Goal: Transaction & Acquisition: Purchase product/service

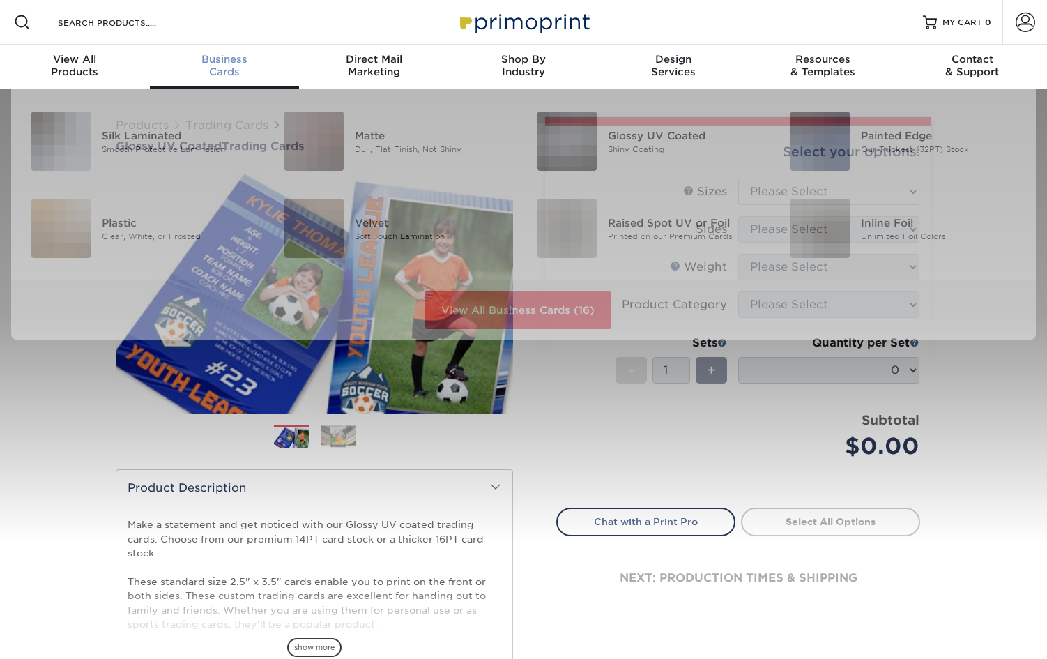
click at [222, 56] on span "Business" at bounding box center [225, 59] width 150 height 13
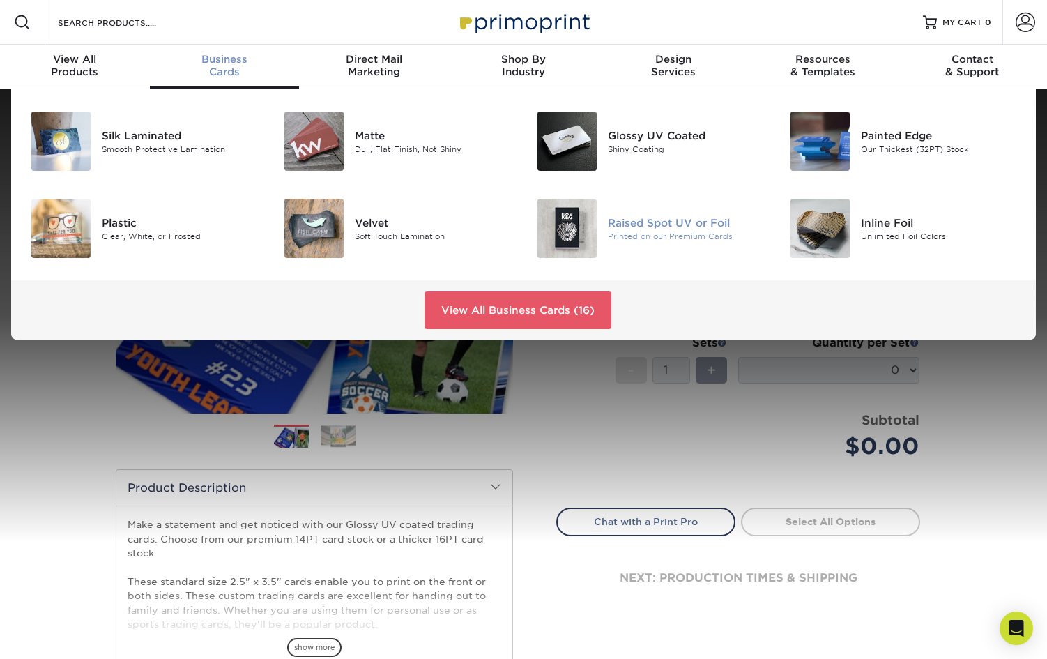
click at [587, 234] on img at bounding box center [567, 228] width 59 height 59
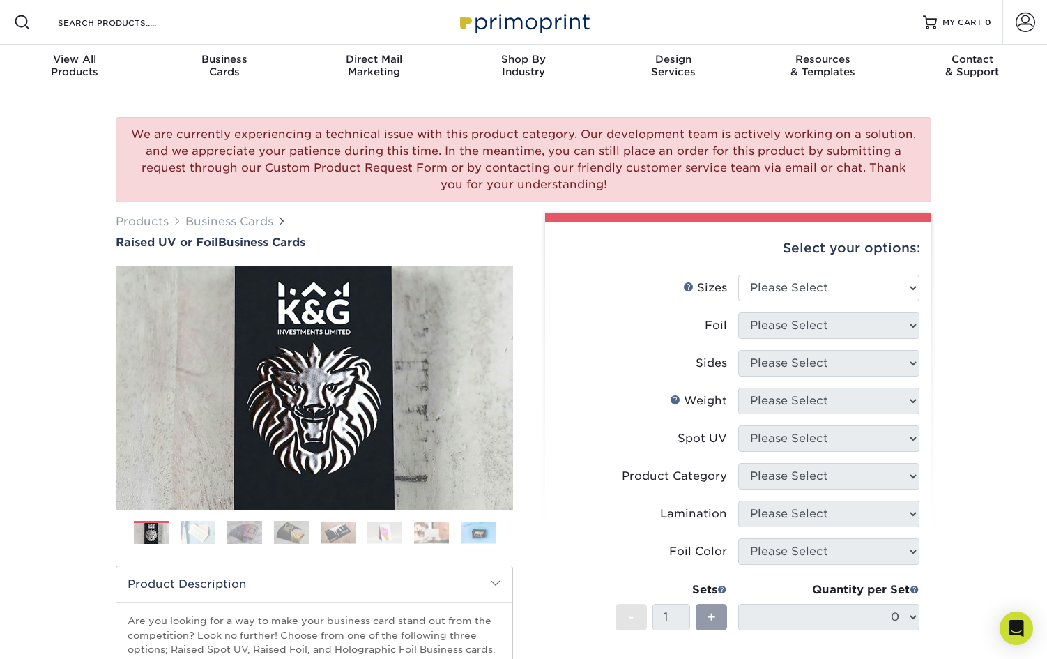
drag, startPoint x: 266, startPoint y: 128, endPoint x: 551, endPoint y: 181, distance: 289.4
click at [551, 182] on div "We are currently experiencing a technical issue with this product category. Our…" at bounding box center [524, 159] width 816 height 85
click at [553, 179] on div "We are currently experiencing a technical issue with this product category. Our…" at bounding box center [524, 159] width 816 height 85
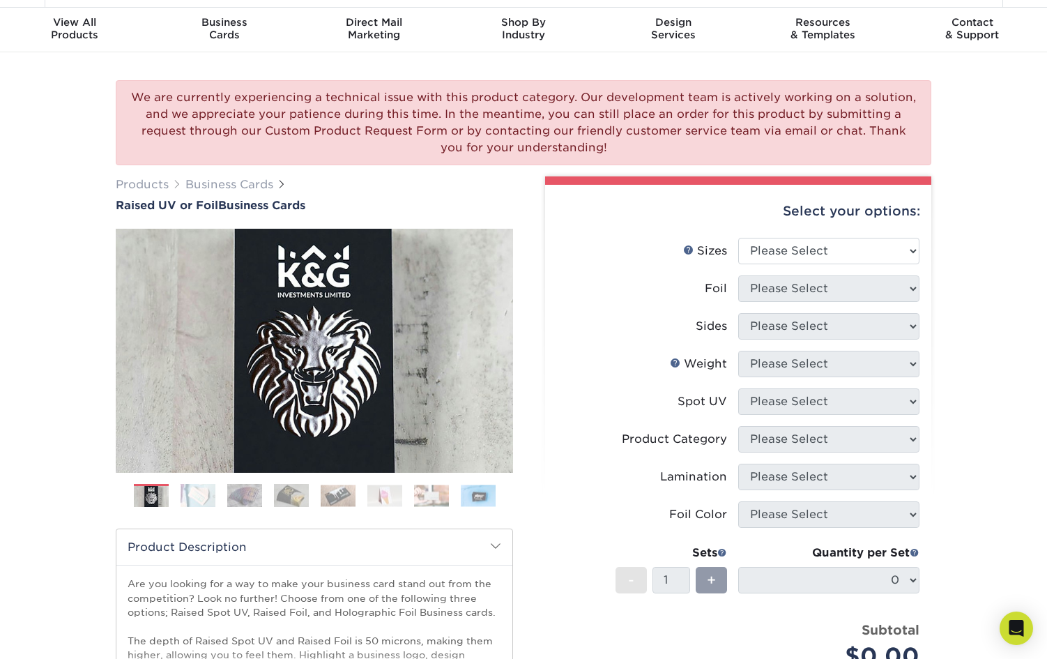
scroll to position [93, 0]
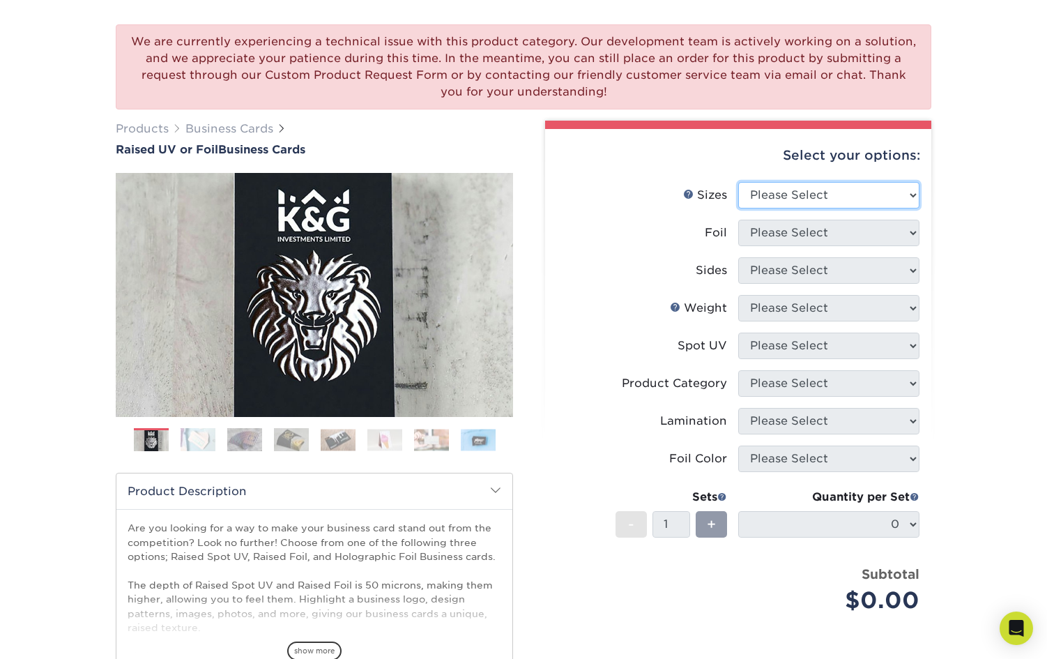
click at [845, 185] on select "Please Select 2" x 3.5" - Standard" at bounding box center [829, 195] width 181 height 27
select select "2.00x3.50"
click at [739, 182] on select "Please Select 2" x 3.5" - Standard" at bounding box center [829, 195] width 181 height 27
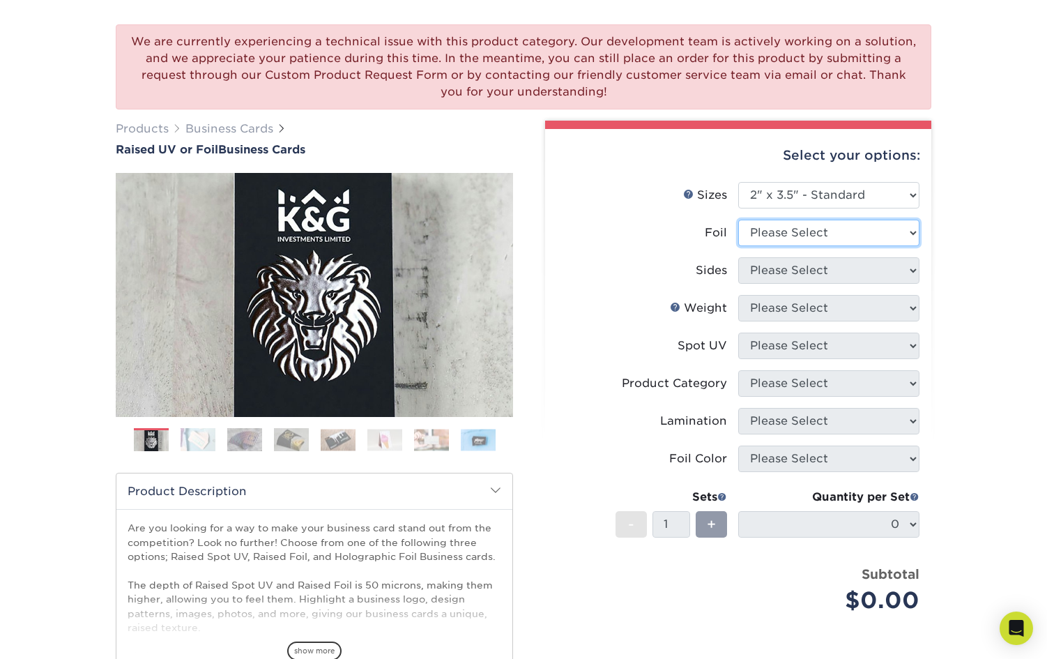
click at [844, 239] on select "Please Select No Yes" at bounding box center [829, 233] width 181 height 27
select select "0"
click at [739, 220] on select "Please Select No Yes" at bounding box center [829, 233] width 181 height 27
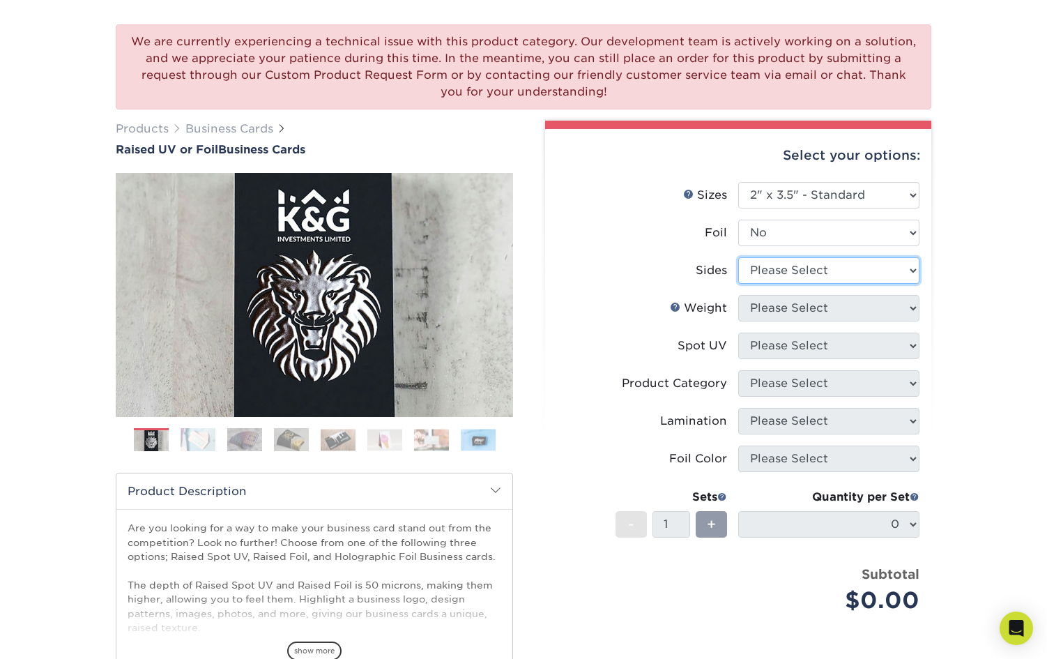
click at [829, 275] on select "Please Select Print Both Sides Print Front Only" at bounding box center [829, 270] width 181 height 27
select select "13abbda7-1d64-4f25-8bb2-c179b224825d"
click at [739, 257] on select "Please Select Print Both Sides Print Front Only" at bounding box center [829, 270] width 181 height 27
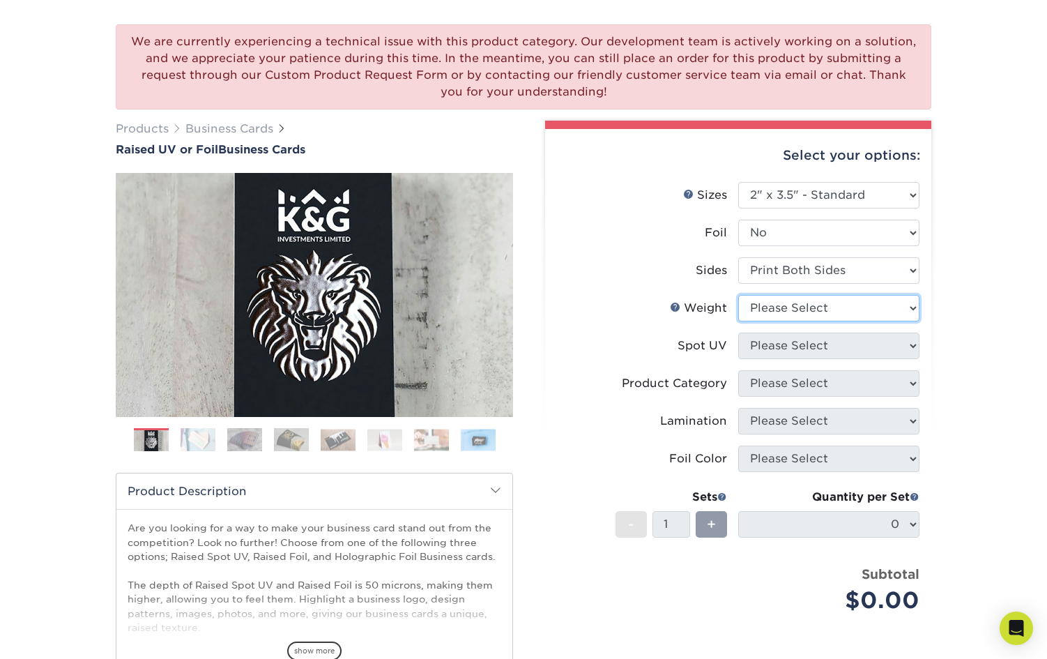
click at [807, 317] on select "Please Select 16PT" at bounding box center [829, 308] width 181 height 27
select select "16PT"
click at [739, 295] on select "Please Select 16PT" at bounding box center [829, 308] width 181 height 27
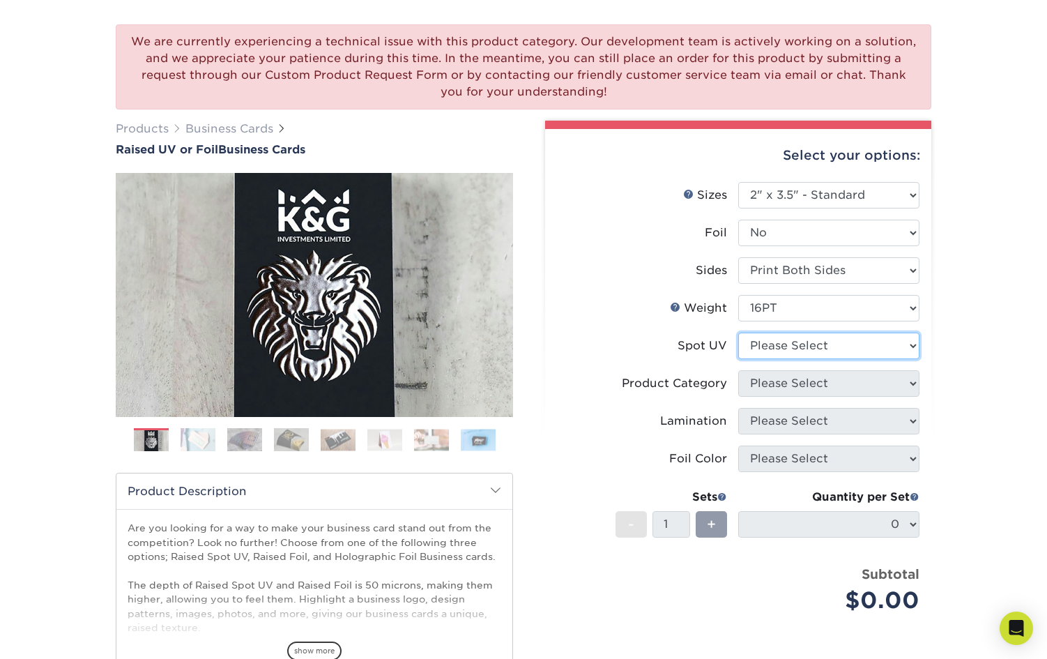
click at [794, 356] on select "Please Select No Spot UV Front Only" at bounding box center [829, 346] width 181 height 27
select select "1"
click at [739, 333] on select "Please Select No Spot UV Front Only" at bounding box center [829, 346] width 181 height 27
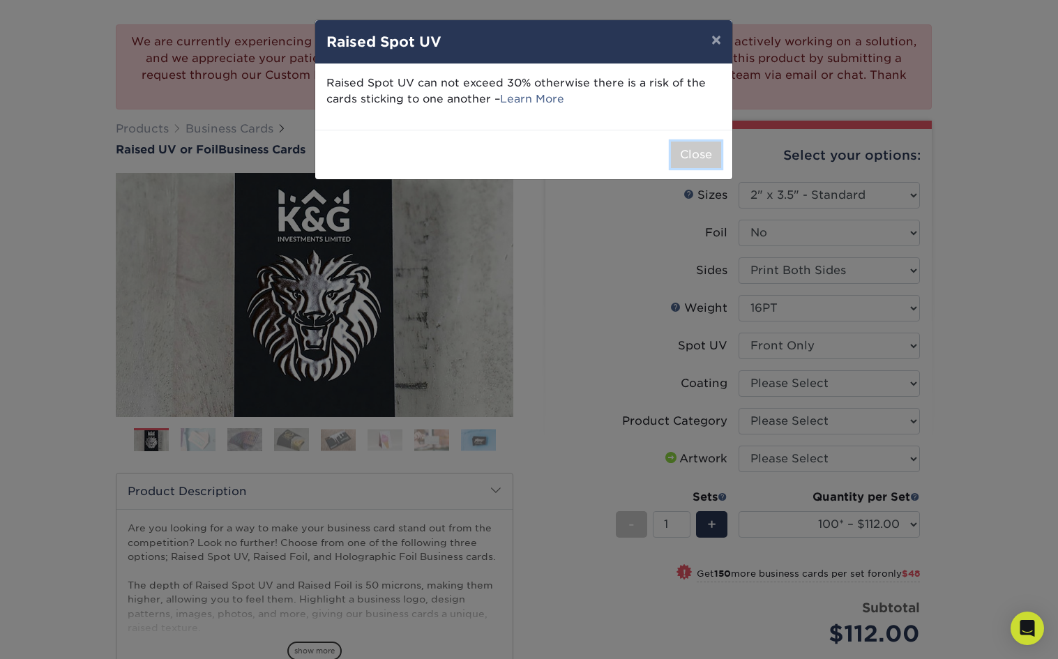
click at [705, 153] on button "Close" at bounding box center [696, 155] width 50 height 27
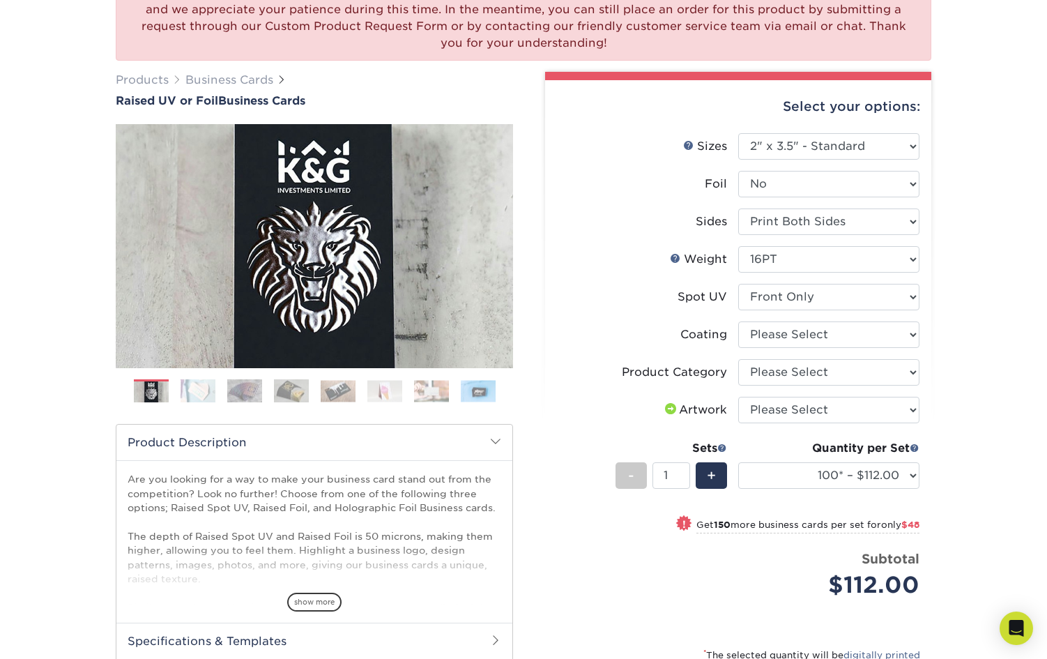
scroll to position [186, 0]
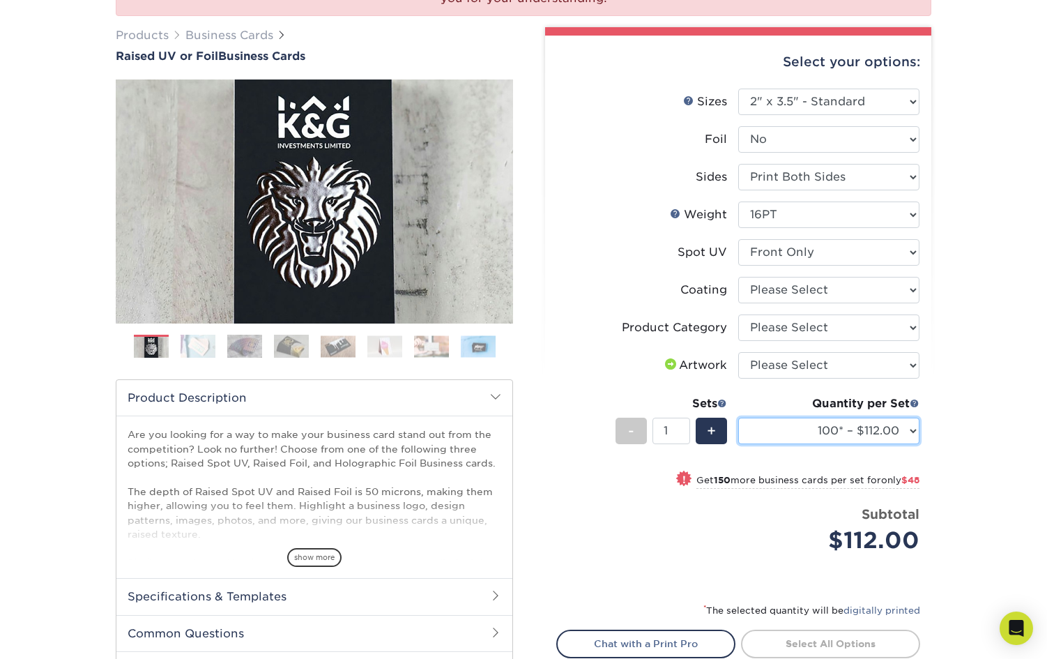
click at [866, 438] on select "100* – $112.00 250* – $160.00 500* – $216.00" at bounding box center [829, 431] width 181 height 27
select select "500* – $216.00"
click at [739, 418] on select "100* – $112.00 250* – $160.00 500* – $216.00" at bounding box center [829, 431] width 181 height 27
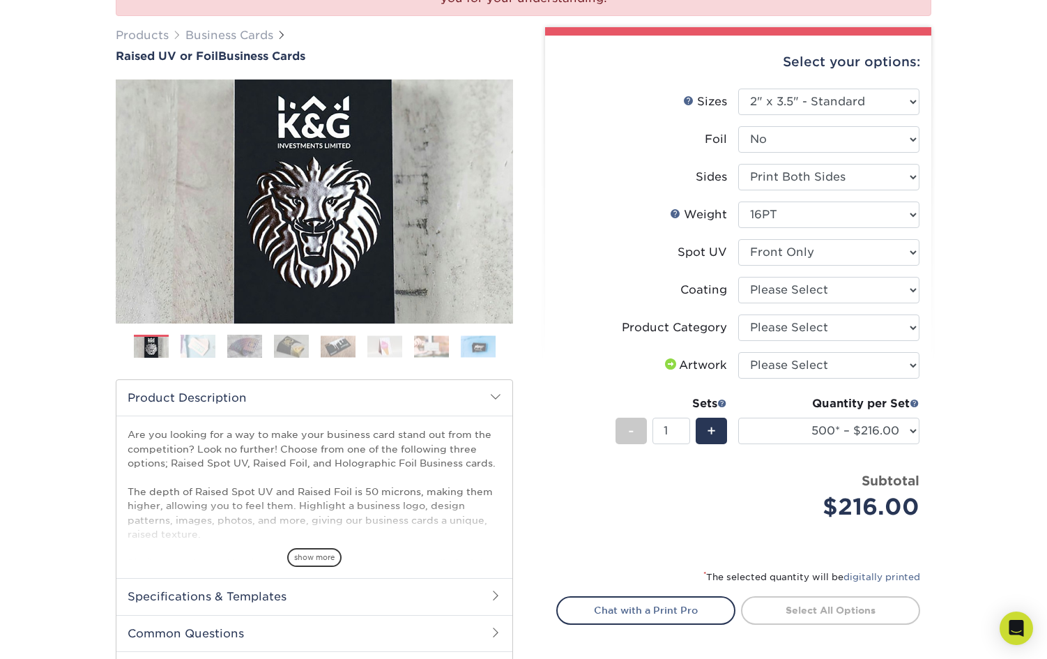
click at [988, 381] on div "We are currently experiencing a technical issue with this product category. Our…" at bounding box center [523, 331] width 1047 height 856
click at [855, 294] on select at bounding box center [829, 290] width 181 height 27
select select "3e7618de-abca-4bda-9f97-8b9129e913d8"
click at [739, 277] on select at bounding box center [829, 290] width 181 height 27
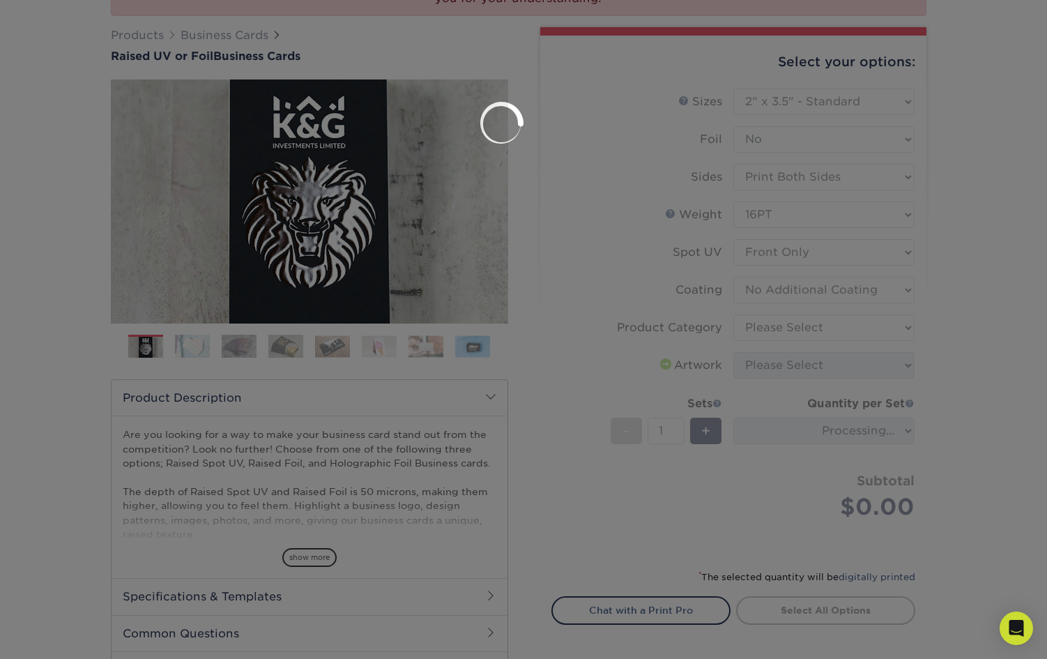
select select "-1"
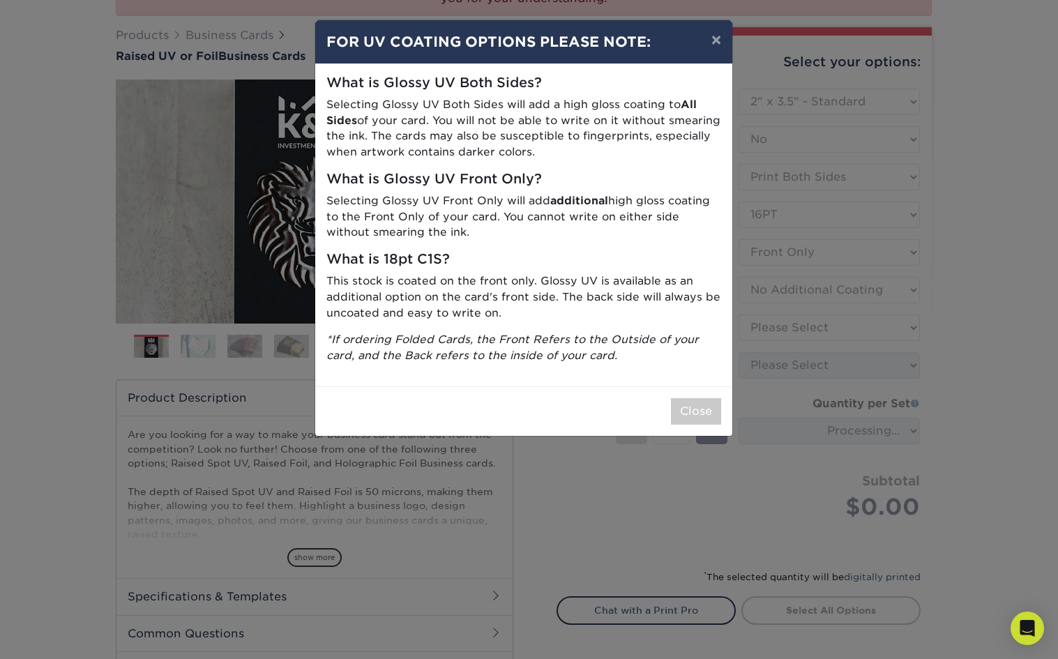
click at [857, 332] on div "× FOR UV COATING OPTIONS PLEASE NOTE: What is Glossy UV Both Sides? Selecting G…" at bounding box center [529, 329] width 1058 height 659
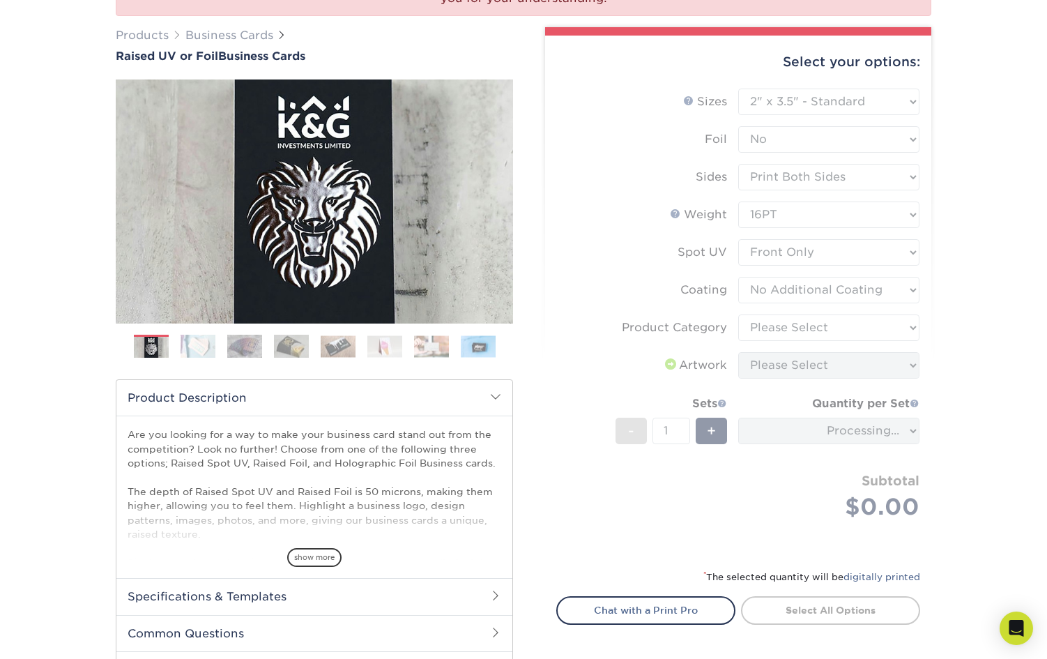
click at [797, 333] on form "Sizes Help Sizes Please Select 2" x 3.5" - Standard Foil Please Select" at bounding box center [739, 321] width 364 height 464
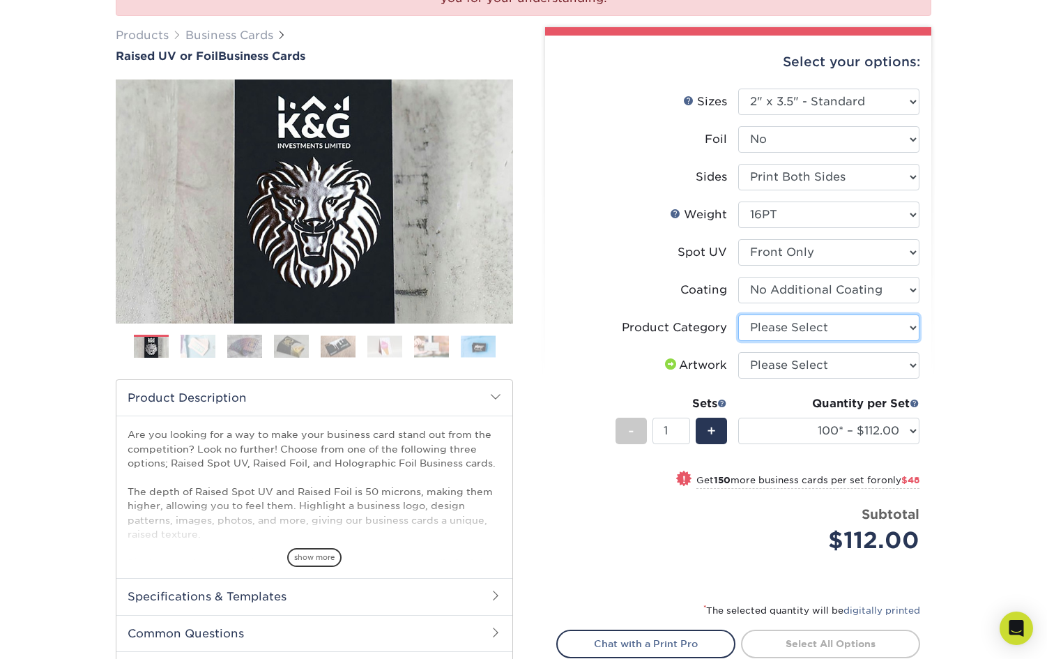
click at [819, 323] on select "Please Select Business Cards" at bounding box center [829, 328] width 181 height 27
select select "3b5148f1-0588-4f88-a218-97bcfdce65c1"
click at [739, 315] on select "Please Select Business Cards" at bounding box center [829, 328] width 181 height 27
click at [840, 356] on select "Please Select I will upload files I need a design - $100" at bounding box center [829, 365] width 181 height 27
select select "upload"
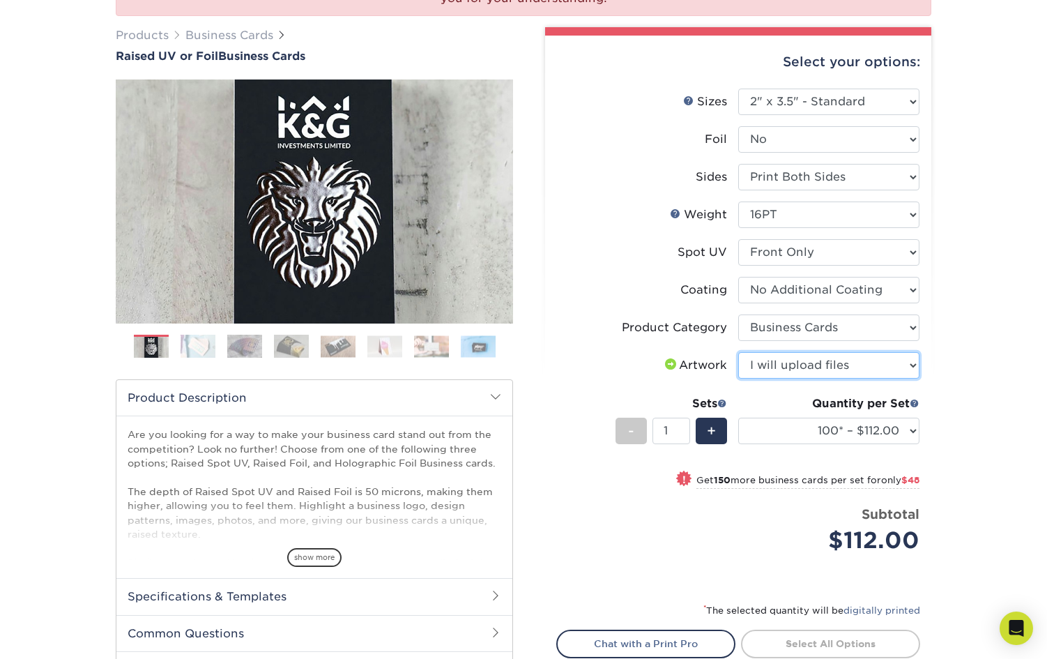
click at [739, 352] on select "Please Select I will upload files I need a design - $100" at bounding box center [829, 365] width 181 height 27
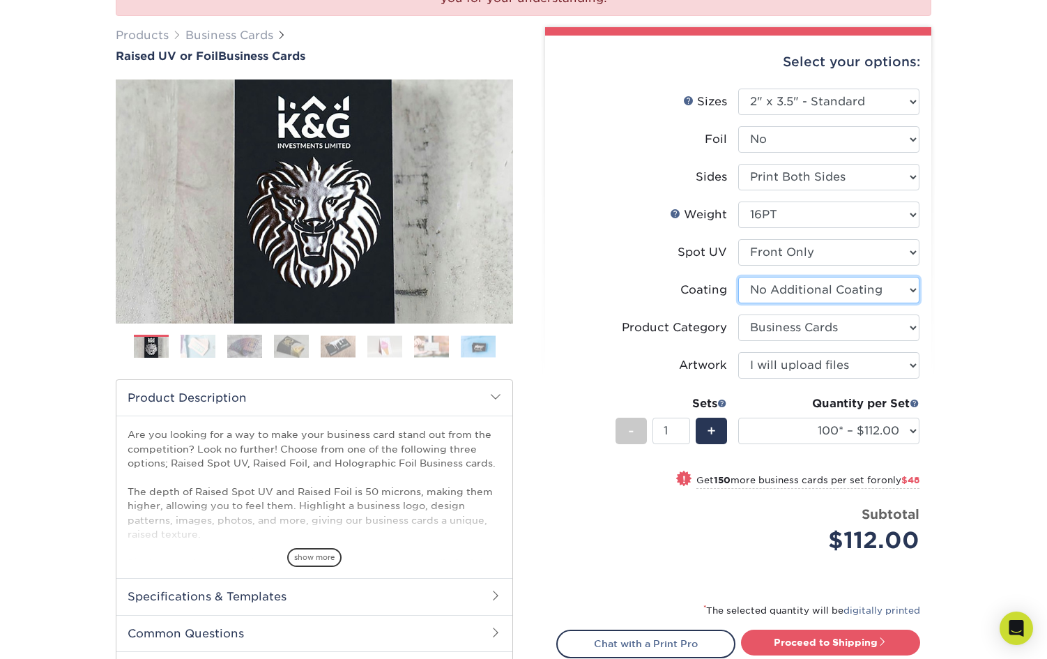
click at [857, 289] on select at bounding box center [829, 290] width 181 height 27
select select "-1"
click at [739, 277] on select at bounding box center [829, 290] width 181 height 27
select select
select select "-1"
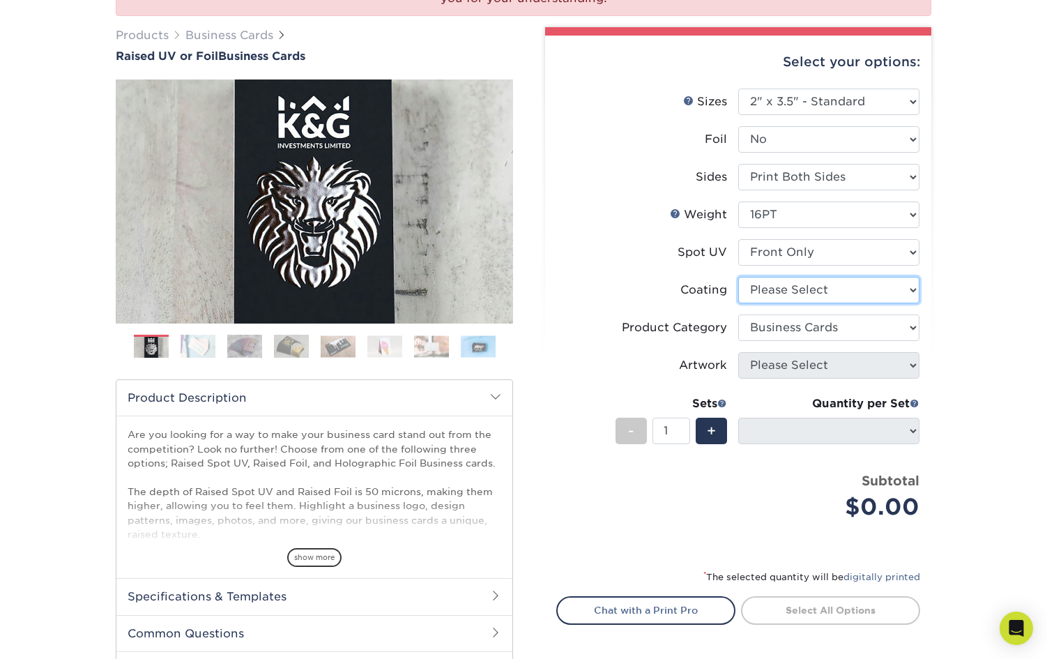
click at [835, 287] on select at bounding box center [829, 290] width 181 height 27
select select "3e7618de-abca-4bda-9f97-8b9129e913d8"
click at [739, 277] on select at bounding box center [829, 290] width 181 height 27
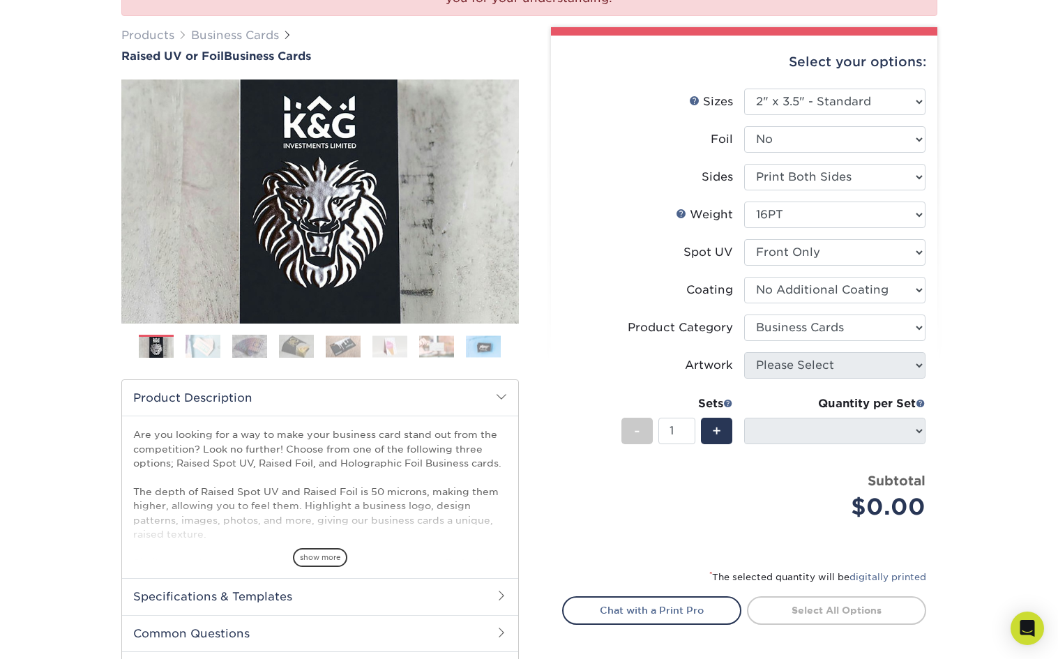
select select "-1"
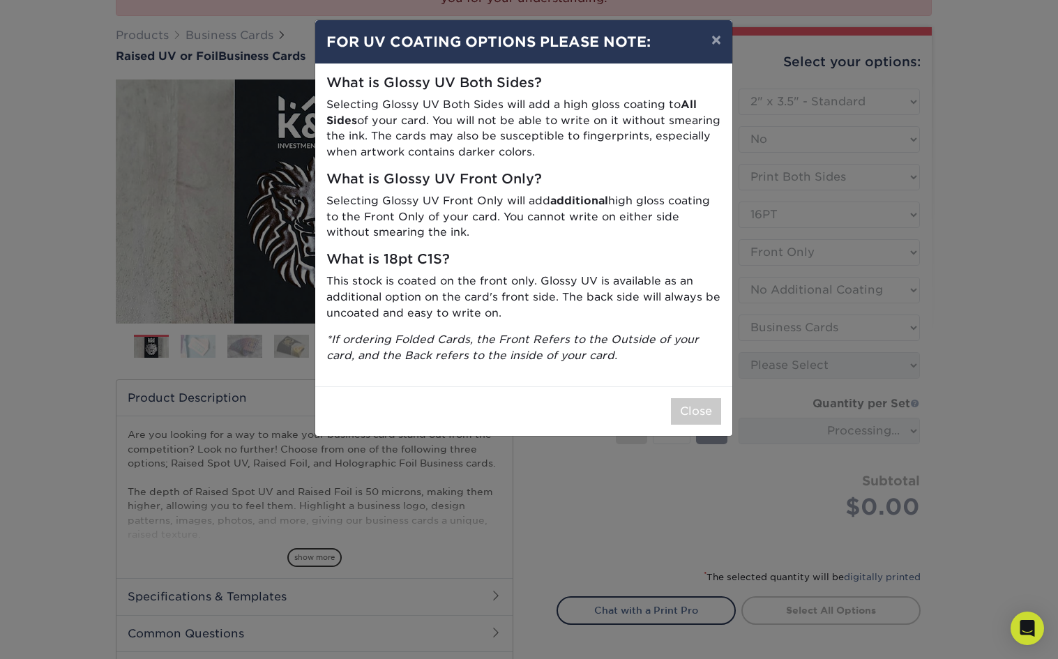
click at [711, 501] on div "× FOR UV COATING OPTIONS PLEASE NOTE: What is Glossy UV Both Sides? Selecting G…" at bounding box center [529, 329] width 1058 height 659
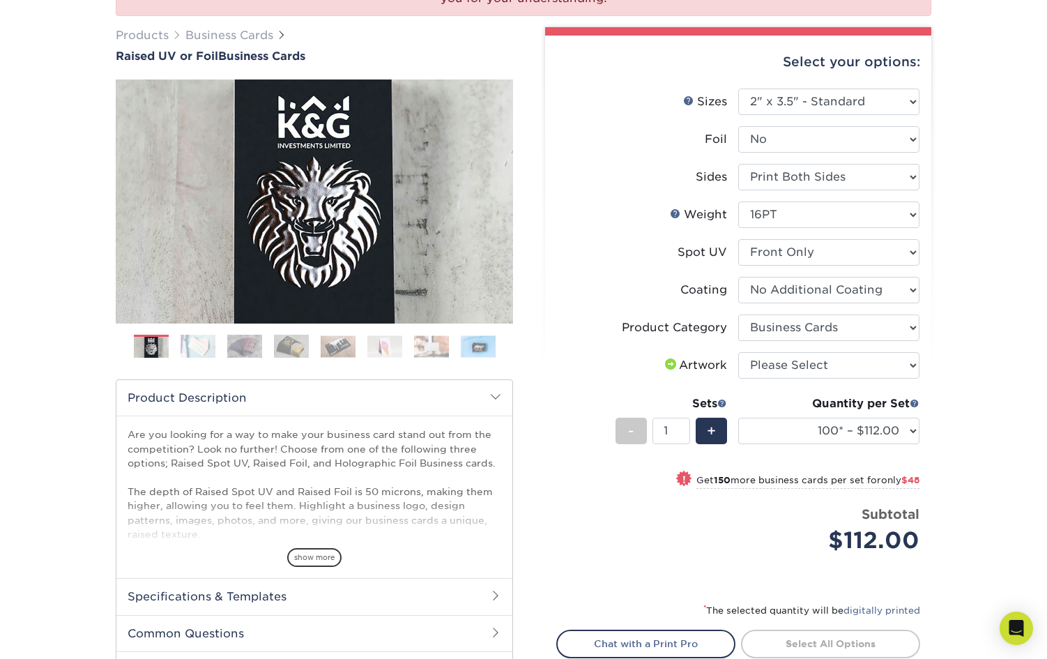
click at [199, 347] on img at bounding box center [198, 346] width 35 height 24
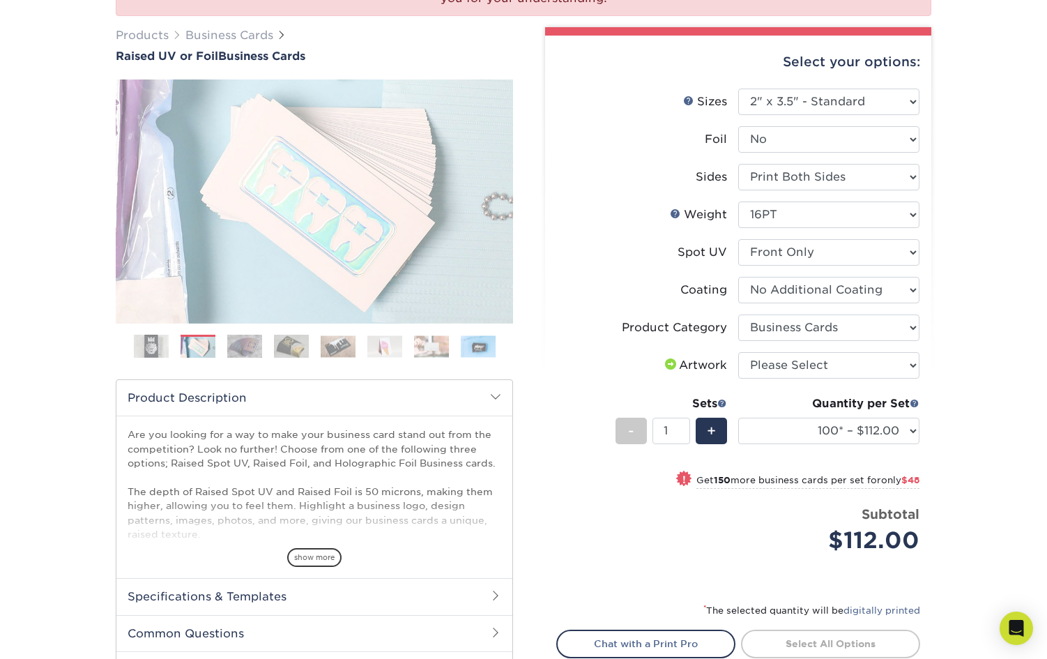
click at [255, 346] on img at bounding box center [244, 346] width 35 height 24
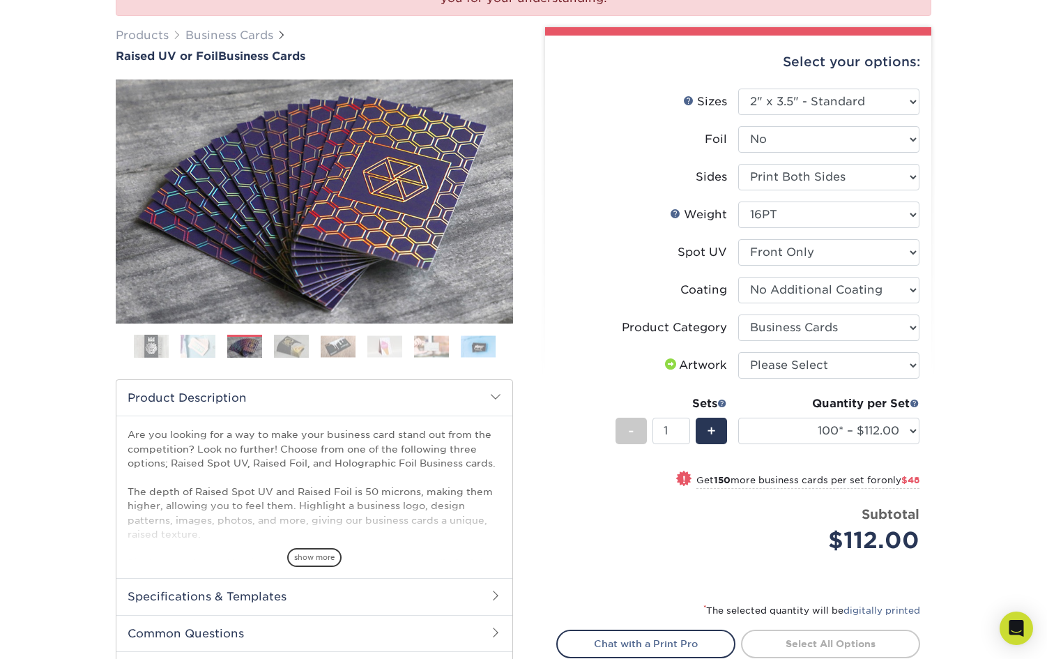
click at [326, 347] on img at bounding box center [338, 346] width 35 height 22
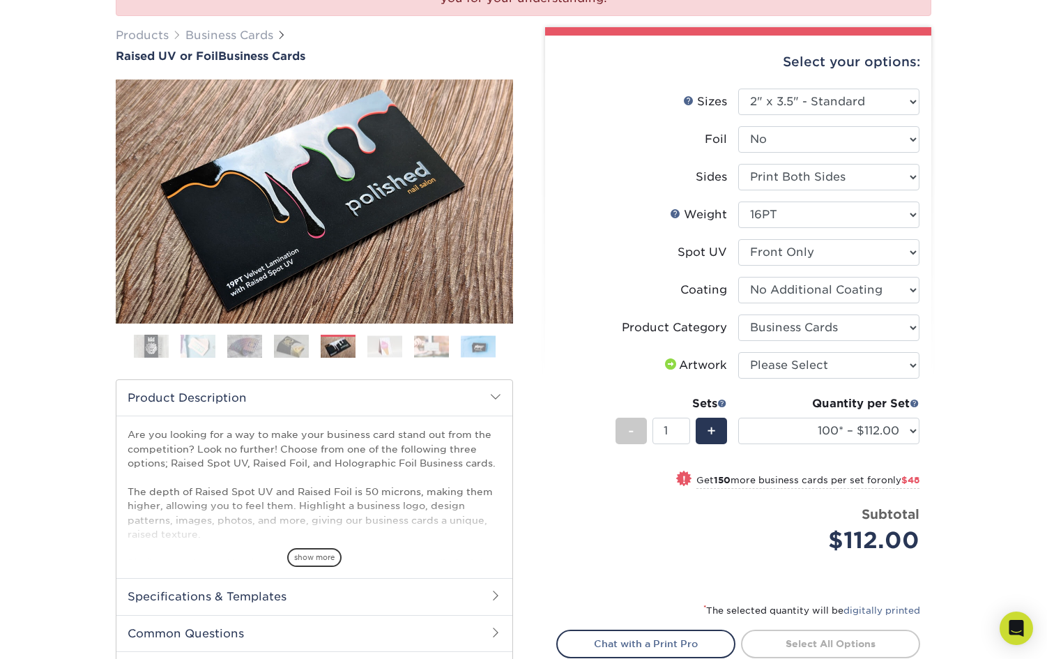
click at [377, 342] on img at bounding box center [385, 346] width 35 height 22
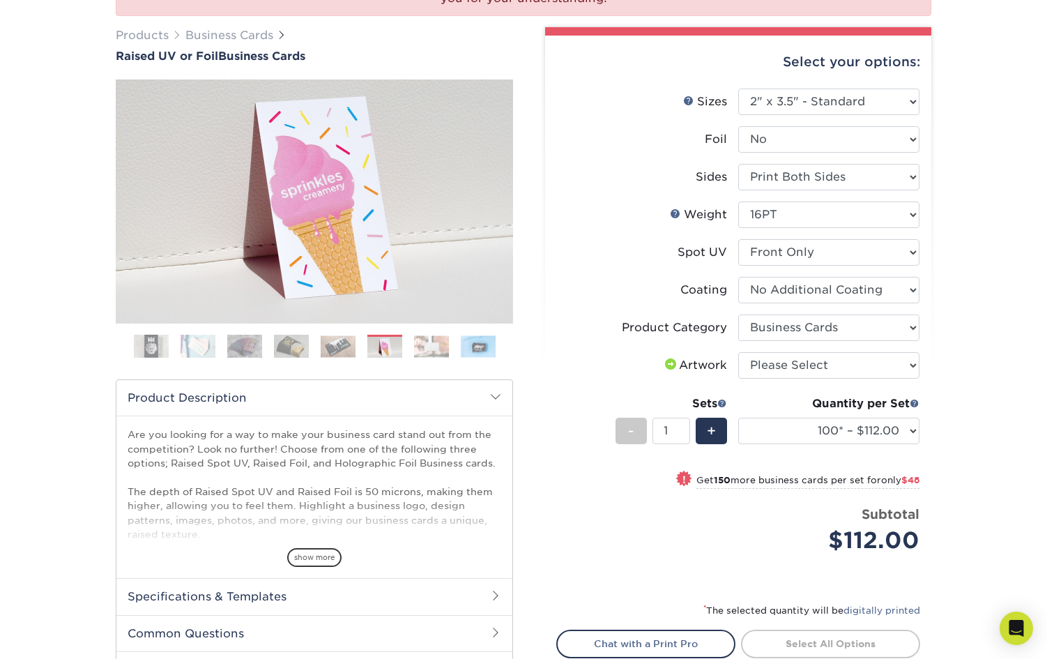
click at [429, 348] on img at bounding box center [431, 346] width 35 height 22
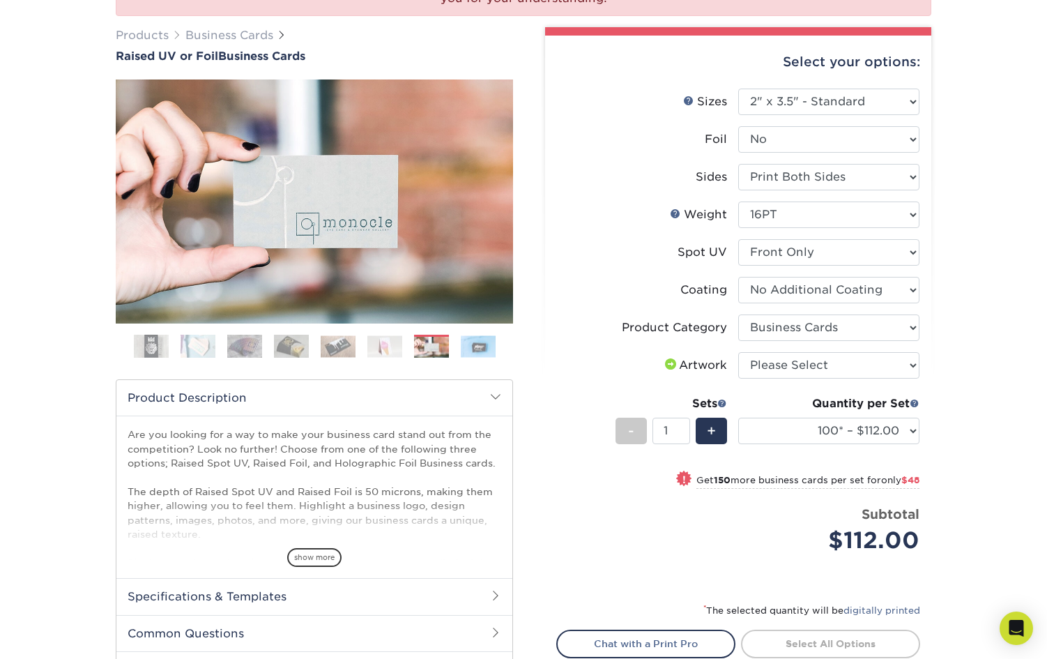
click at [146, 343] on img at bounding box center [151, 346] width 35 height 35
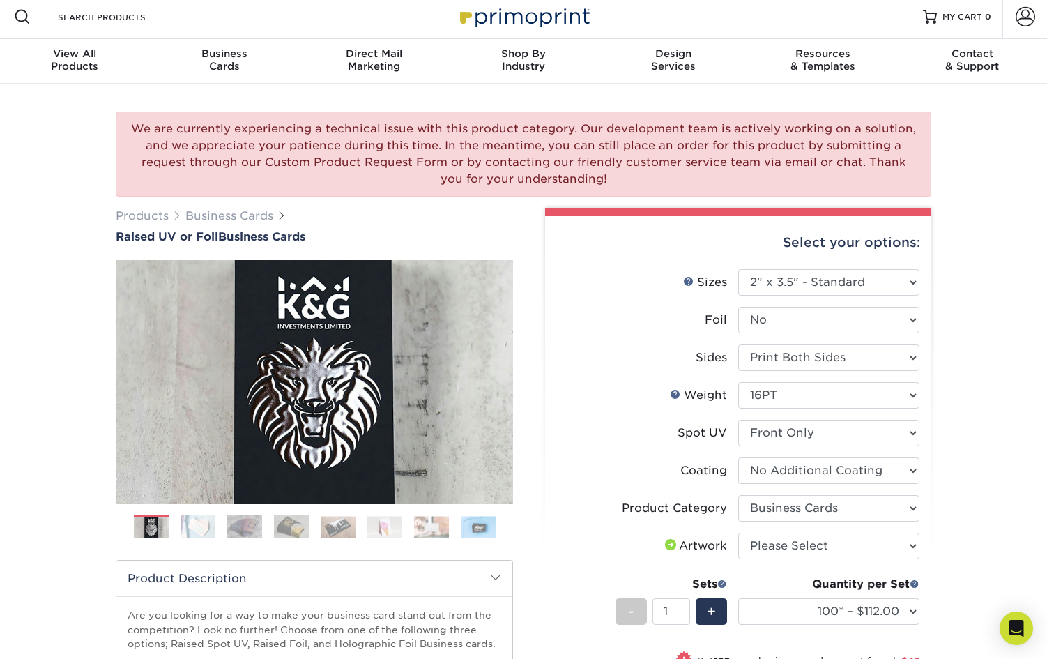
scroll to position [0, 0]
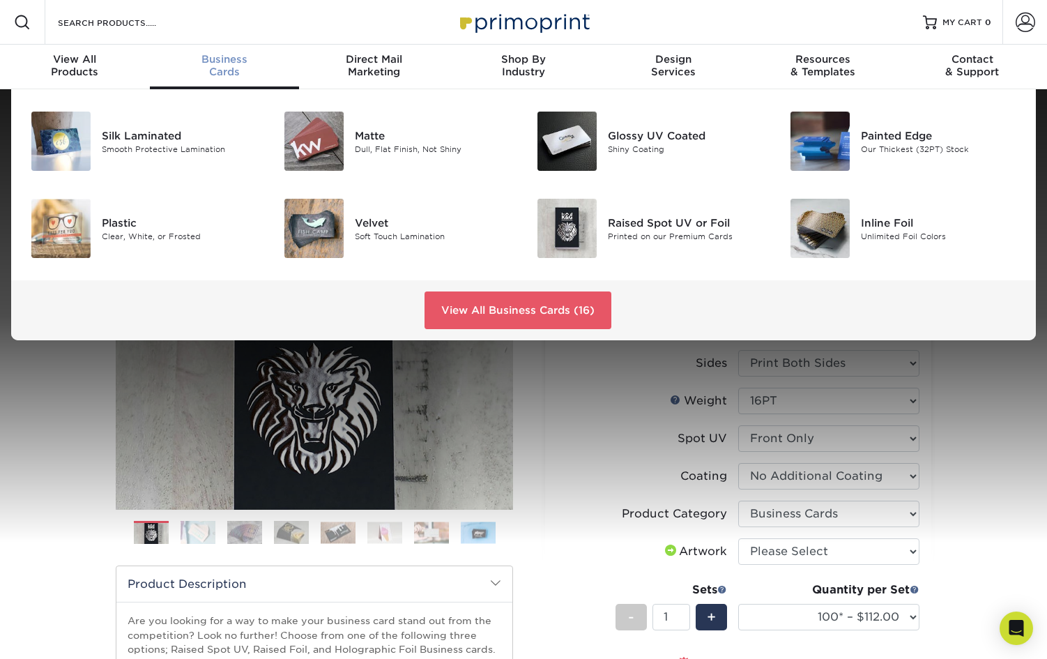
click at [226, 59] on span "Business" at bounding box center [225, 59] width 150 height 13
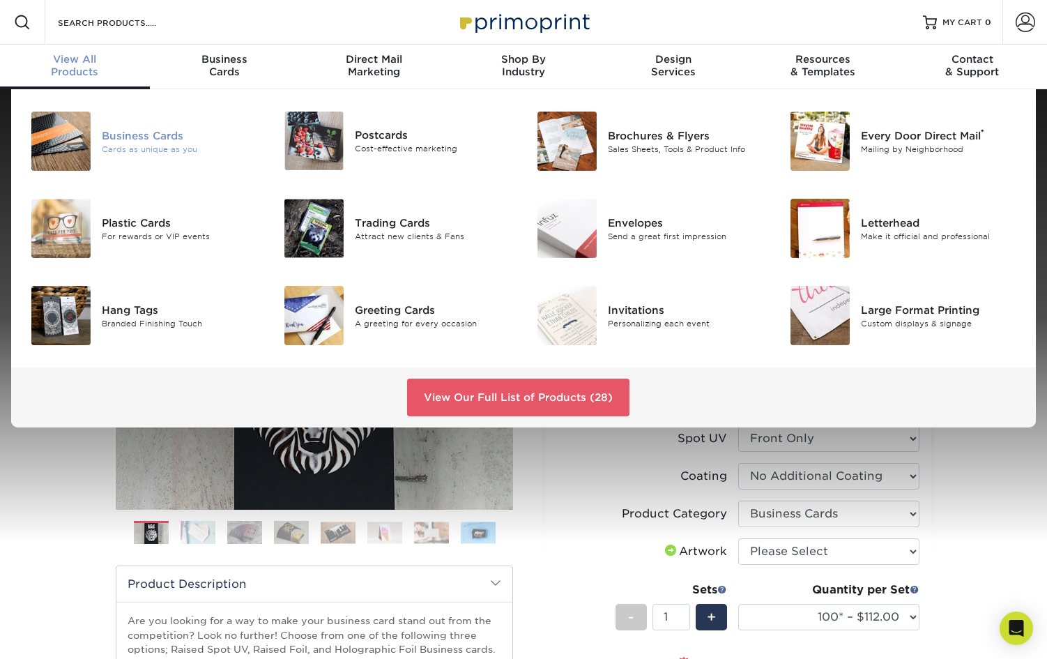
click at [129, 136] on div "Business Cards" at bounding box center [181, 135] width 158 height 15
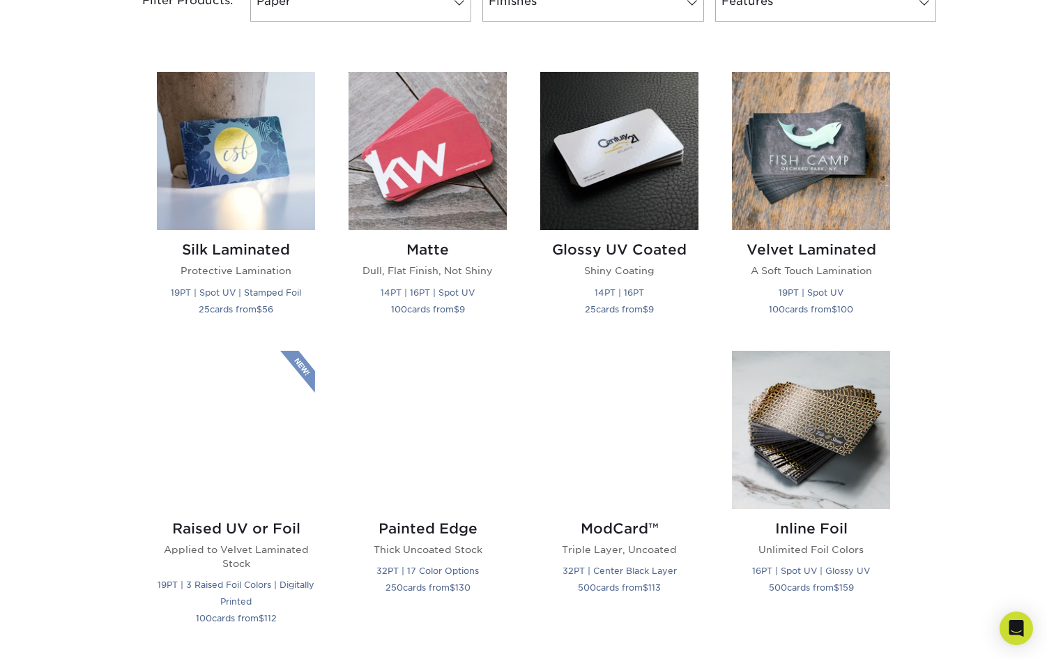
scroll to position [651, 0]
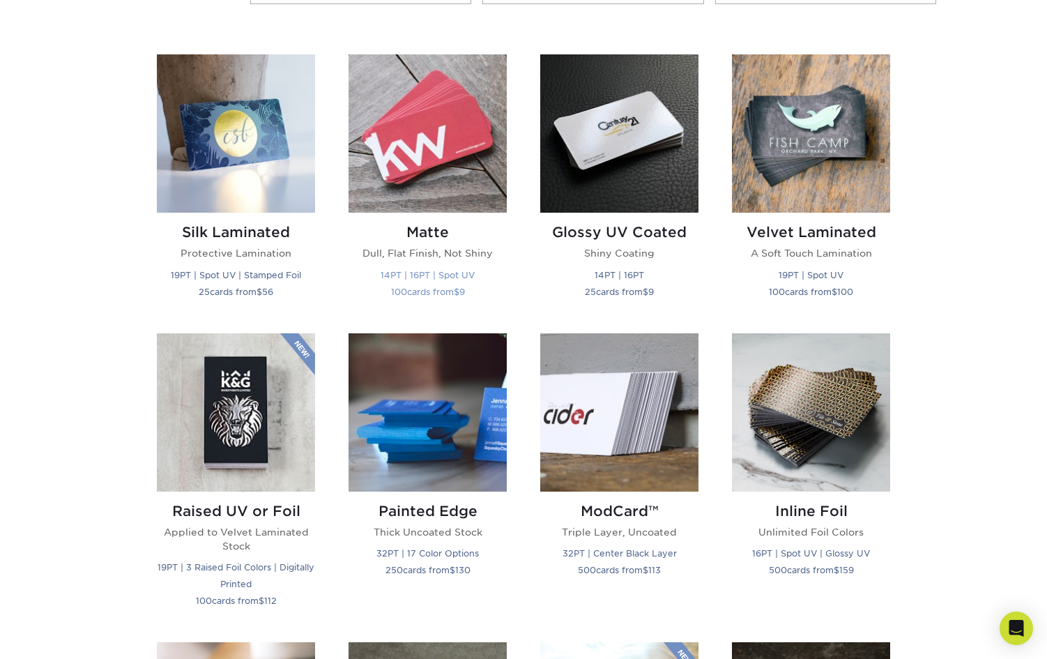
click at [403, 110] on img at bounding box center [428, 133] width 158 height 158
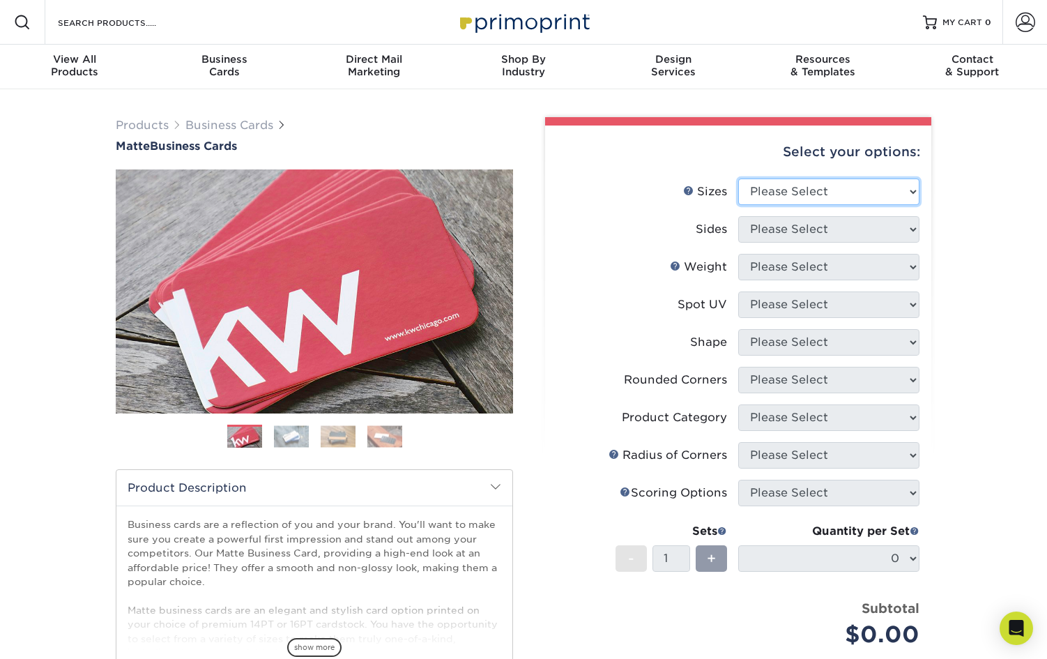
click at [842, 188] on select "Please Select 1.5" x 3.5" - Mini 1.75" x 3.5" - Mini 2" x 2" - Square 2" x 3" -…" at bounding box center [829, 192] width 181 height 27
select select "2.50x2.50"
click at [739, 179] on select "Please Select 1.5" x 3.5" - Mini 1.75" x 3.5" - Mini 2" x 2" - Square 2" x 3" -…" at bounding box center [829, 192] width 181 height 27
click at [826, 233] on select "Please Select Print Both Sides Print Front Only" at bounding box center [829, 229] width 181 height 27
select select "13abbda7-1d64-4f25-8bb2-c179b224825d"
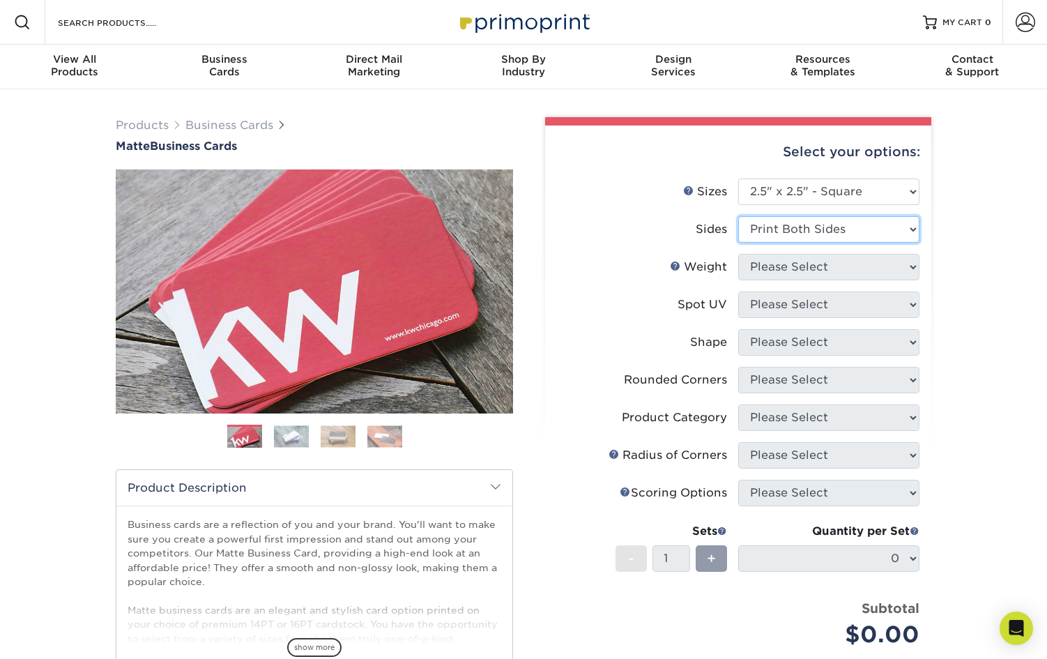
click at [739, 216] on select "Please Select Print Both Sides Print Front Only" at bounding box center [829, 229] width 181 height 27
click at [826, 273] on select "Please Select 16PT 14PT" at bounding box center [829, 267] width 181 height 27
select select "14PT"
click at [739, 254] on select "Please Select 16PT 14PT" at bounding box center [829, 267] width 181 height 27
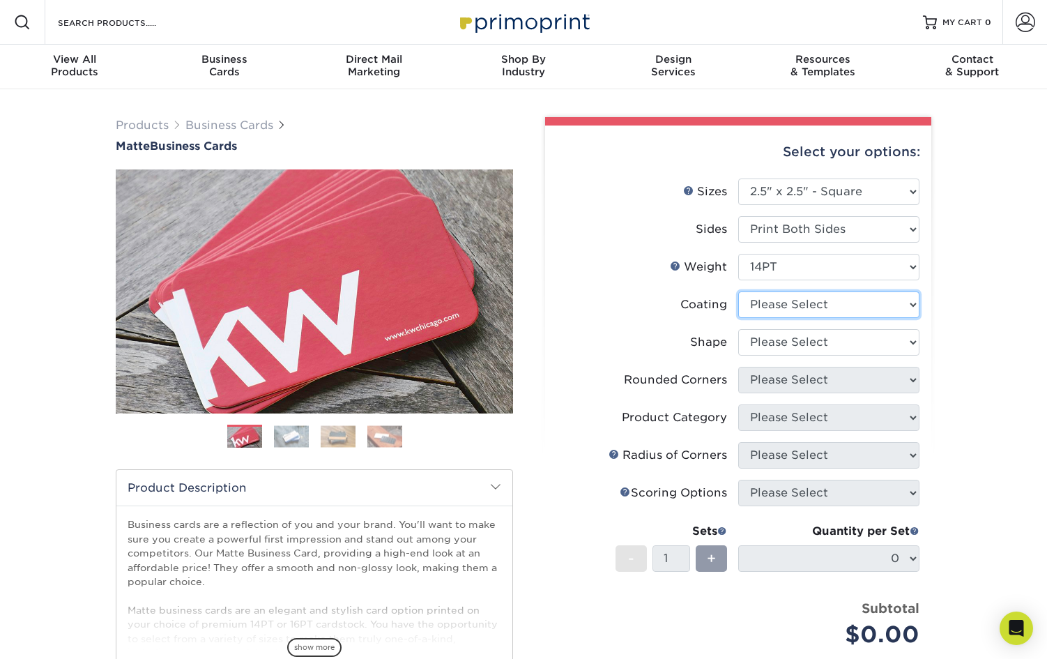
click at [824, 312] on select at bounding box center [829, 305] width 181 height 27
select select "121bb7b5-3b4d-429f-bd8d-bbf80e953313"
click at [739, 292] on select at bounding box center [829, 305] width 181 height 27
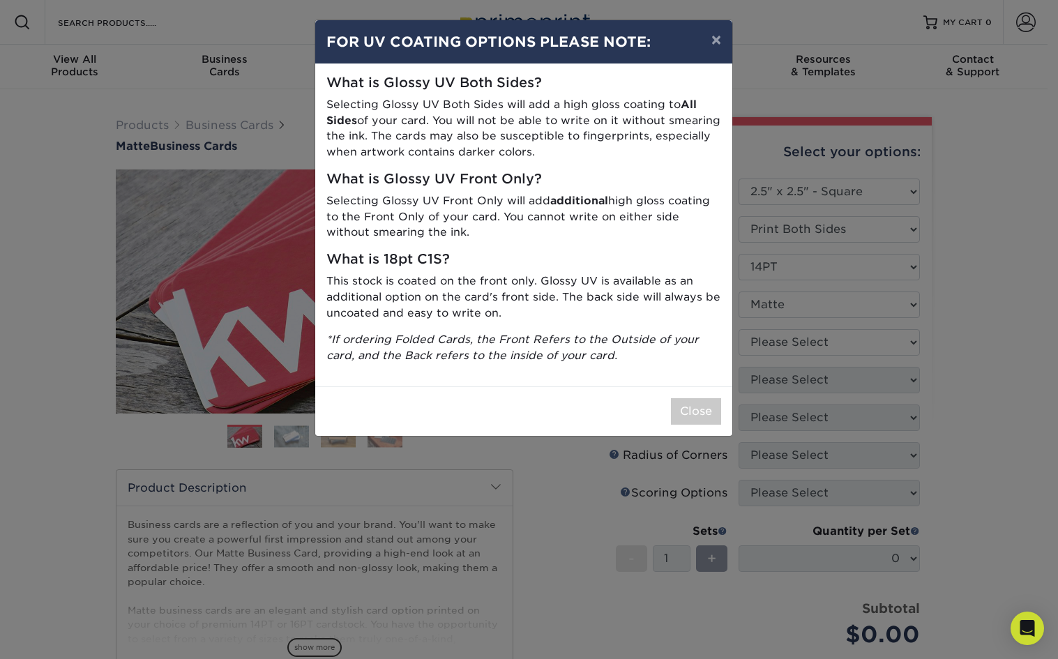
click at [834, 342] on div "× FOR UV COATING OPTIONS PLEASE NOTE: What is Glossy UV Both Sides? Selecting G…" at bounding box center [529, 329] width 1058 height 659
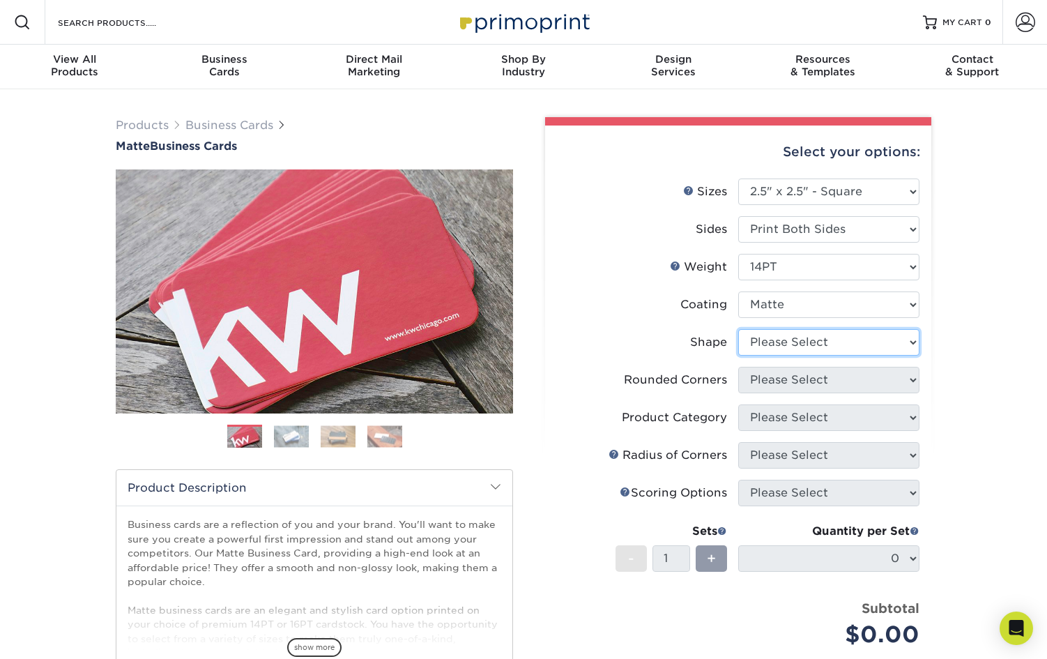
click at [814, 341] on select "Please Select Standard" at bounding box center [829, 342] width 181 height 27
select select "standard"
click at [739, 329] on select "Please Select Standard" at bounding box center [829, 342] width 181 height 27
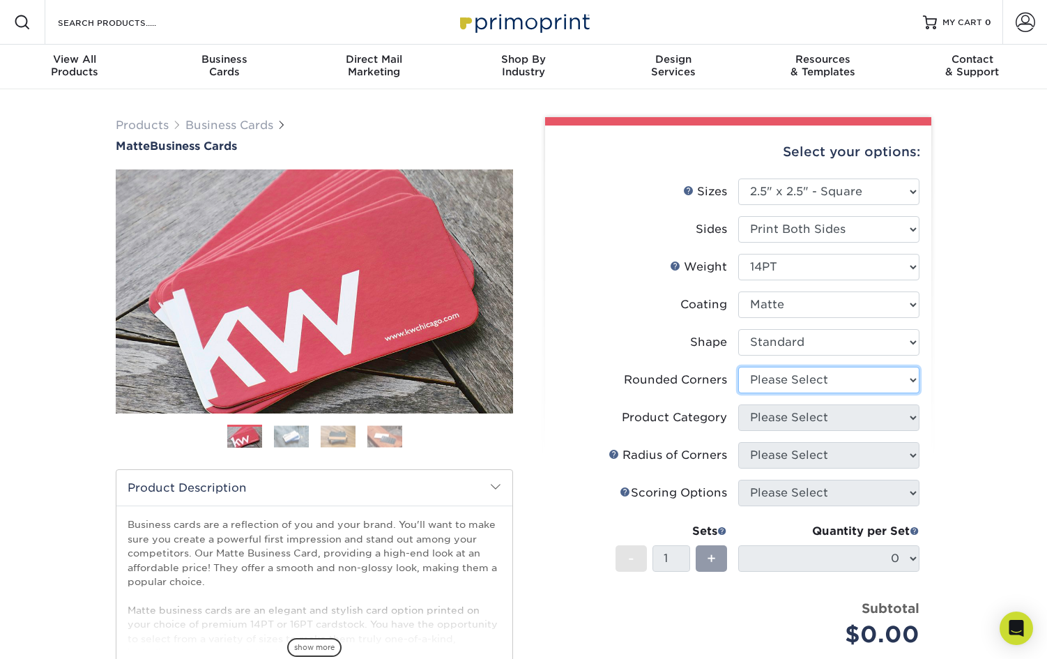
click at [799, 377] on select "Please Select Yes - Round 2 Corners Yes - Round 4 Corners No" at bounding box center [829, 380] width 181 height 27
select select "0"
click at [739, 367] on select "Please Select Yes - Round 2 Corners Yes - Round 4 Corners No" at bounding box center [829, 380] width 181 height 27
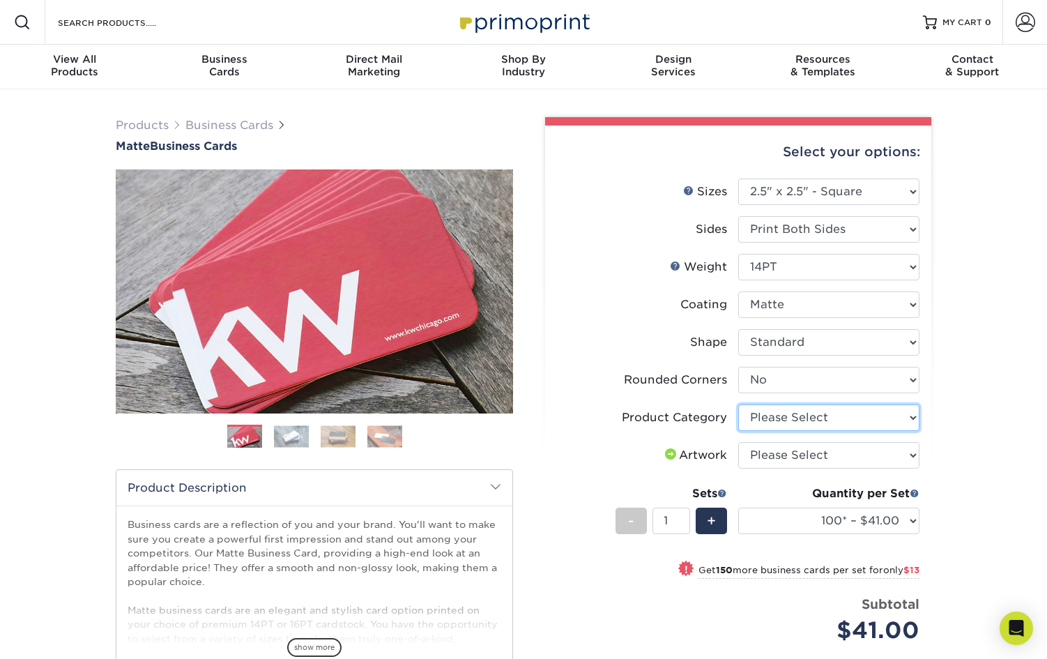
click at [856, 423] on select "Please Select Business Cards" at bounding box center [829, 417] width 181 height 27
select select "3b5148f1-0588-4f88-a218-97bcfdce65c1"
click at [739, 404] on select "Please Select Business Cards" at bounding box center [829, 417] width 181 height 27
click at [847, 457] on select "Please Select I will upload files I need a design - $100" at bounding box center [829, 455] width 181 height 27
select select "upload"
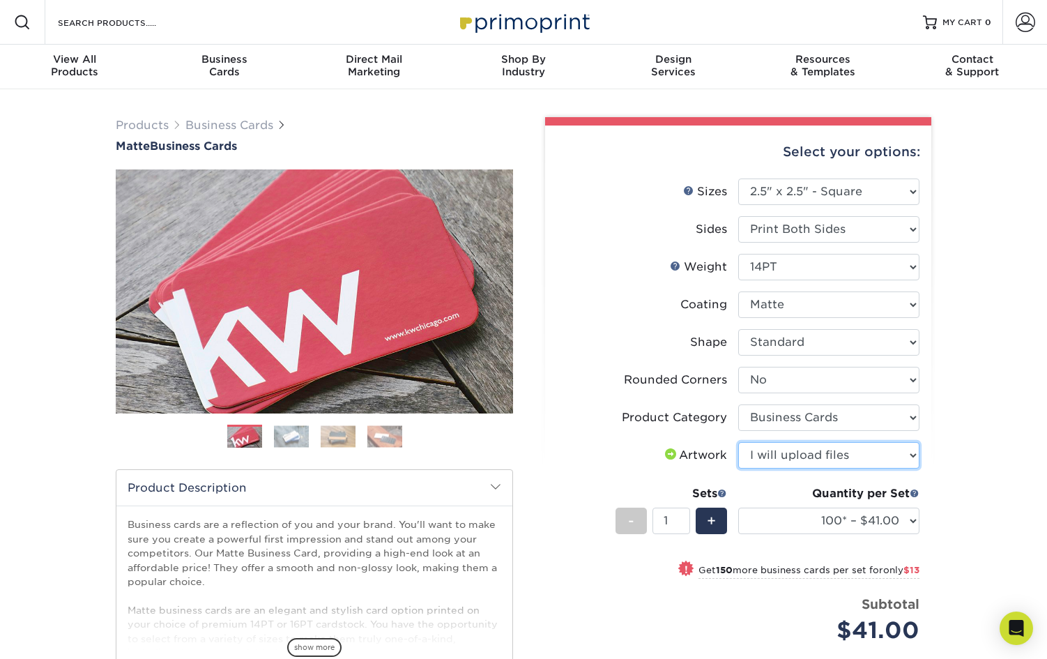
click at [739, 442] on select "Please Select I will upload files I need a design - $100" at bounding box center [829, 455] width 181 height 27
click at [1011, 425] on div "Products Business Cards Matte Business Cards Previous Next 100 $ 9" at bounding box center [523, 485] width 1047 height 793
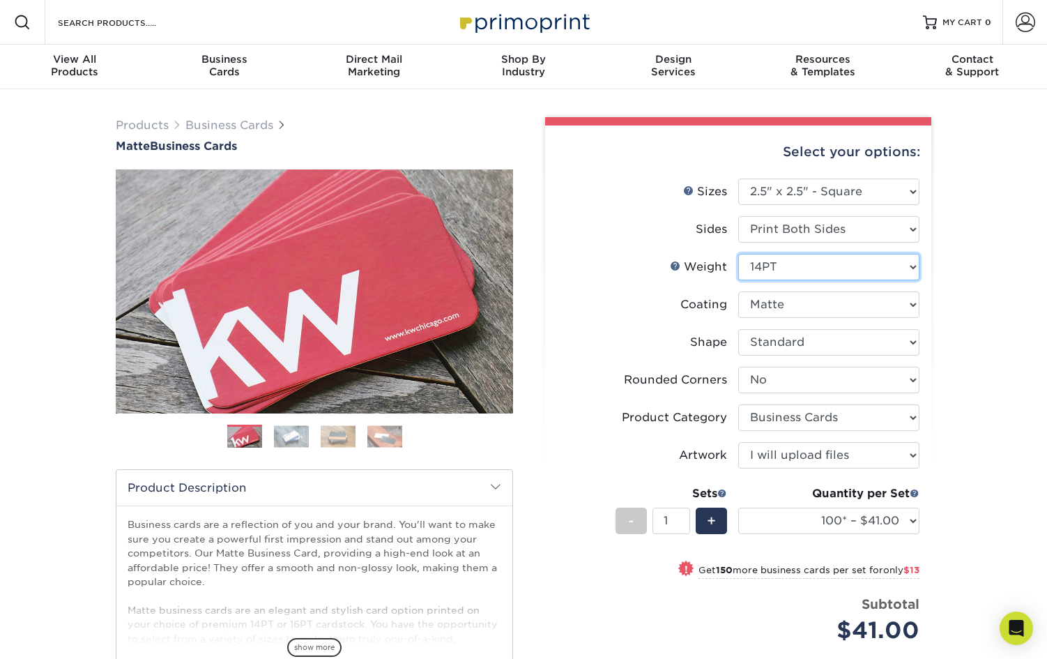
click at [861, 258] on select "Please Select 16PT 14PT" at bounding box center [829, 267] width 181 height 27
select select "16PT"
click at [739, 254] on select "Please Select 16PT 14PT" at bounding box center [829, 267] width 181 height 27
select select "-1"
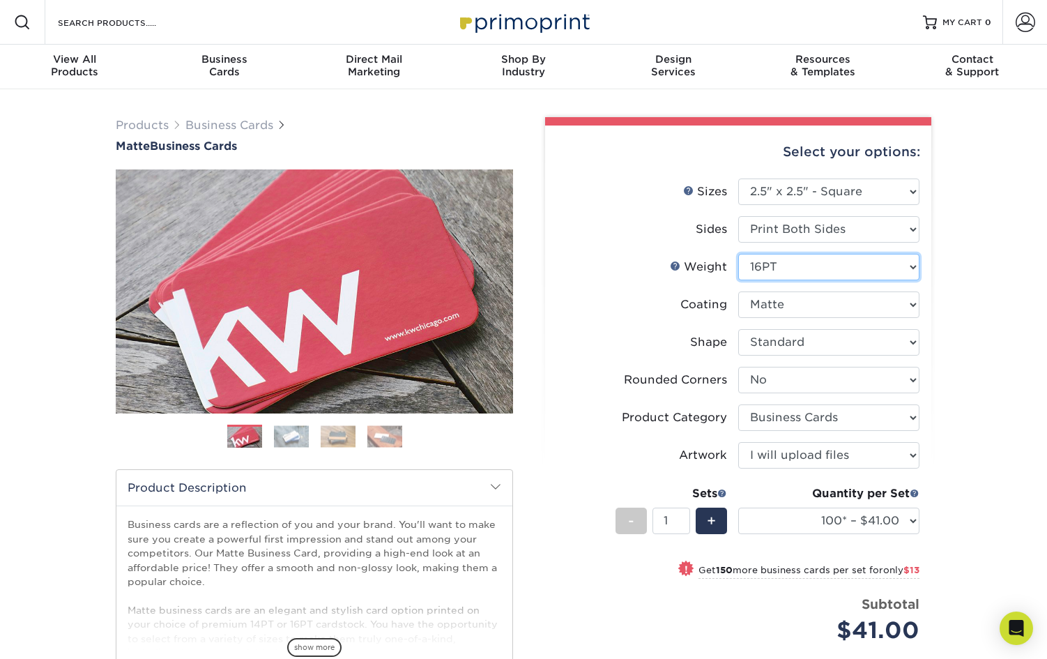
select select
select select "-1"
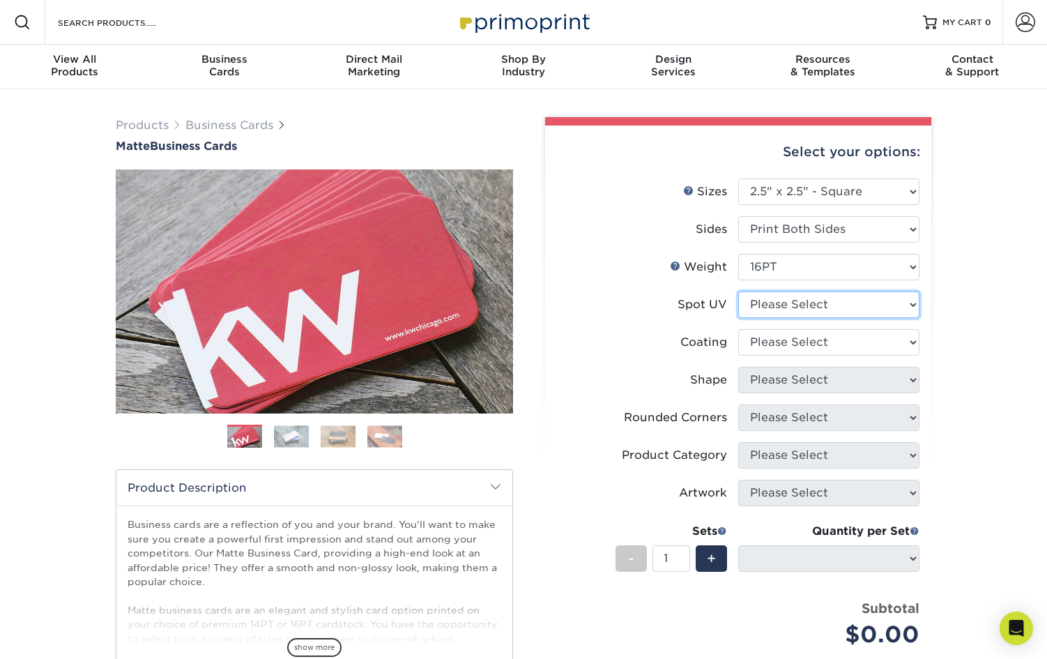
click at [846, 312] on select "Please Select No Spot UV Front and Back (Both Sides) Front Only Back Only" at bounding box center [829, 305] width 181 height 27
select select "1"
click at [739, 292] on select "Please Select No Spot UV Front and Back (Both Sides) Front Only Back Only" at bounding box center [829, 305] width 181 height 27
select select "-1"
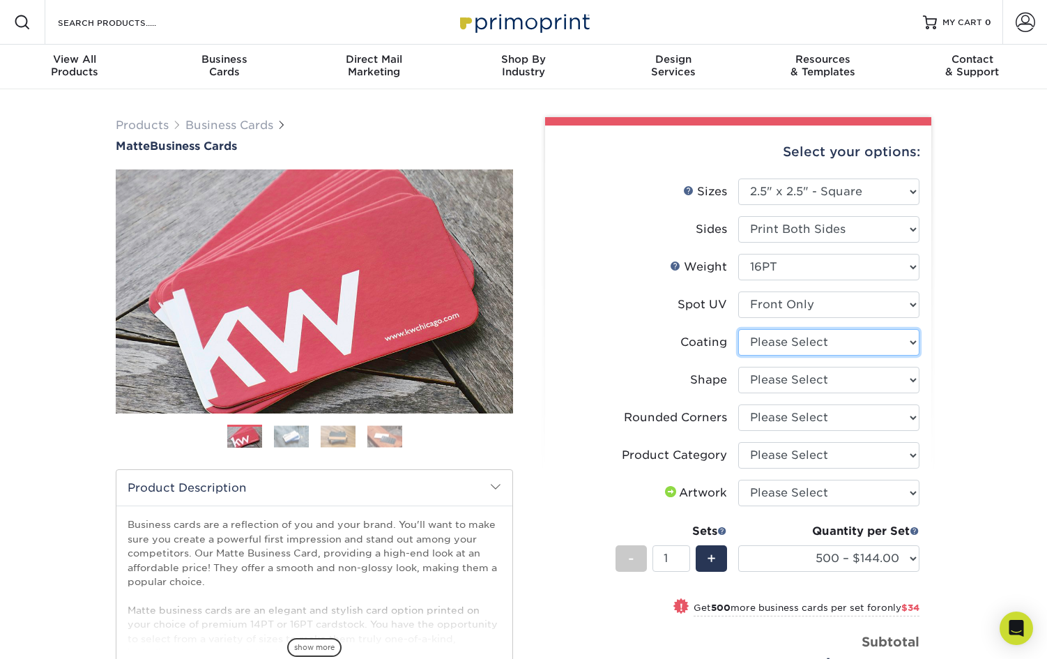
click at [853, 347] on select at bounding box center [829, 342] width 181 height 27
select select "121bb7b5-3b4d-429f-bd8d-bbf80e953313"
click at [739, 329] on select at bounding box center [829, 342] width 181 height 27
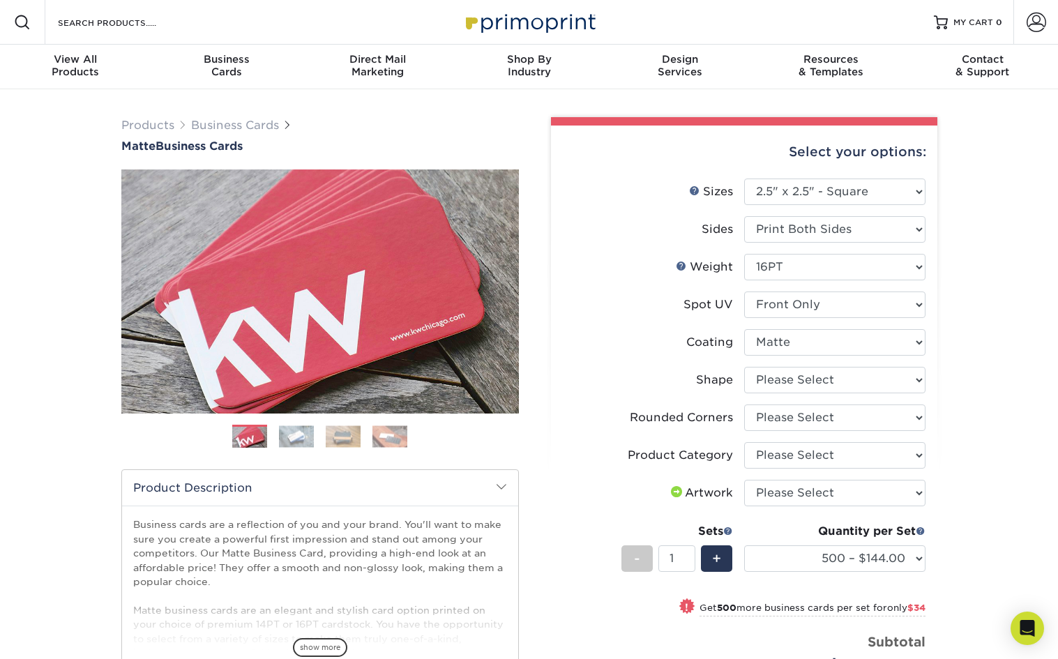
select select "-1"
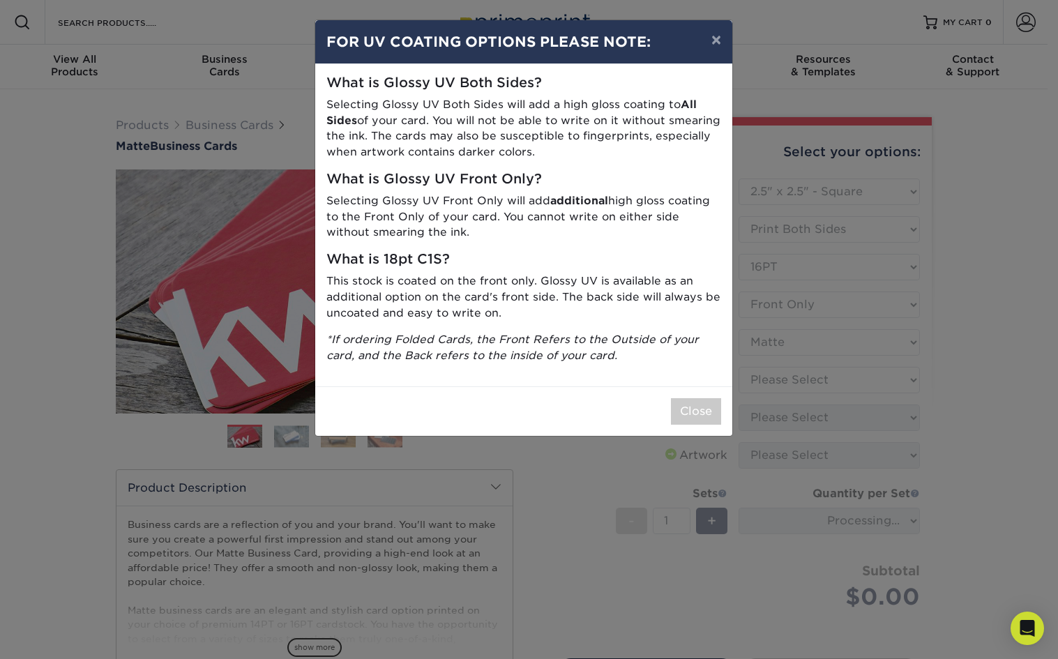
click at [834, 379] on div "× FOR UV COATING OPTIONS PLEASE NOTE: What is Glossy UV Both Sides? Selecting G…" at bounding box center [529, 329] width 1058 height 659
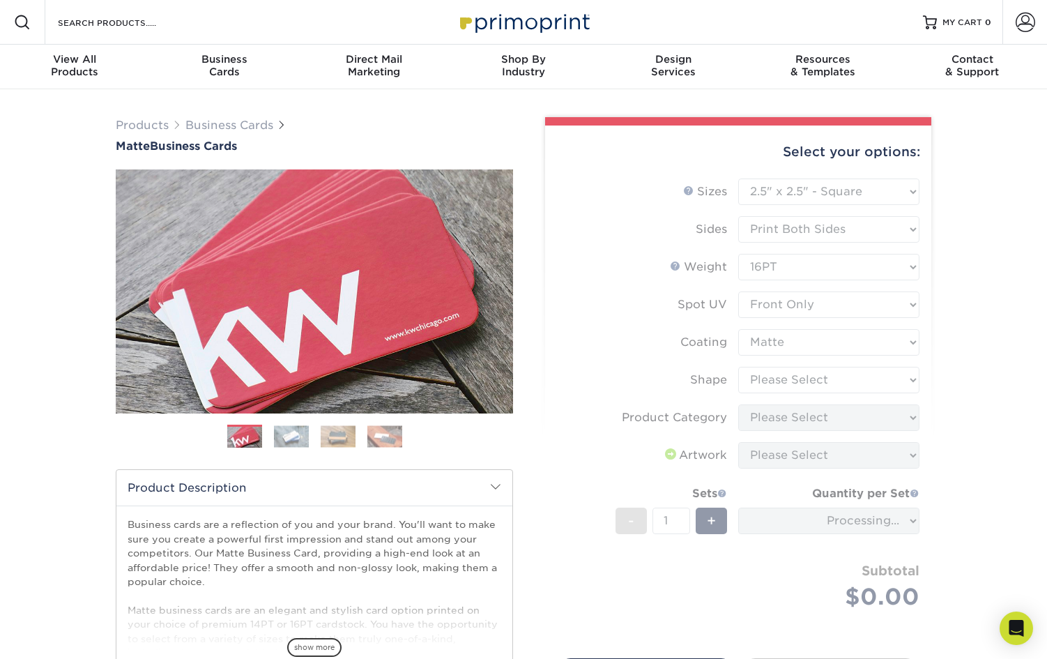
click at [834, 379] on form "Sizes Help Sizes Please Select 1.5" x 3.5" - Mini 1.75" x 3.5" - Mini 2" x 2" -…" at bounding box center [739, 411] width 364 height 464
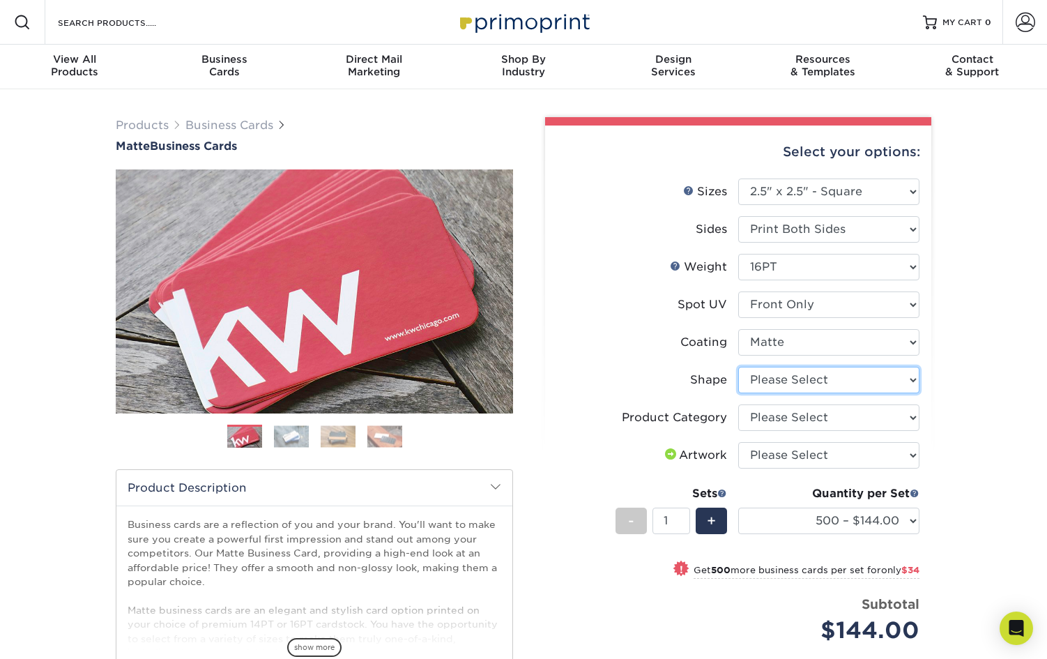
click at [838, 375] on select "Please Select Standard" at bounding box center [829, 380] width 181 height 27
select select "standard"
click at [739, 367] on select "Please Select Standard" at bounding box center [829, 380] width 181 height 27
select select "-1"
click at [847, 421] on select "Please Select Business Cards" at bounding box center [829, 417] width 181 height 27
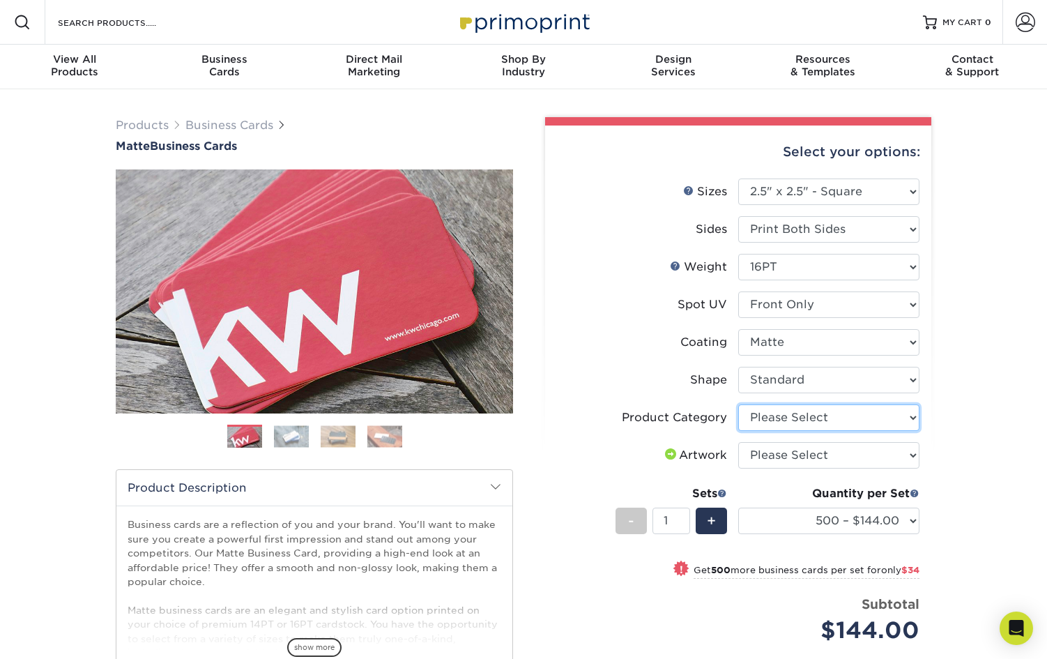
select select "3b5148f1-0588-4f88-a218-97bcfdce65c1"
click at [739, 404] on select "Please Select Business Cards" at bounding box center [829, 417] width 181 height 27
click at [819, 455] on select "Please Select I will upload files I need a design - $100" at bounding box center [829, 455] width 181 height 27
select select "upload"
click at [739, 442] on select "Please Select I will upload files I need a design - $100" at bounding box center [829, 455] width 181 height 27
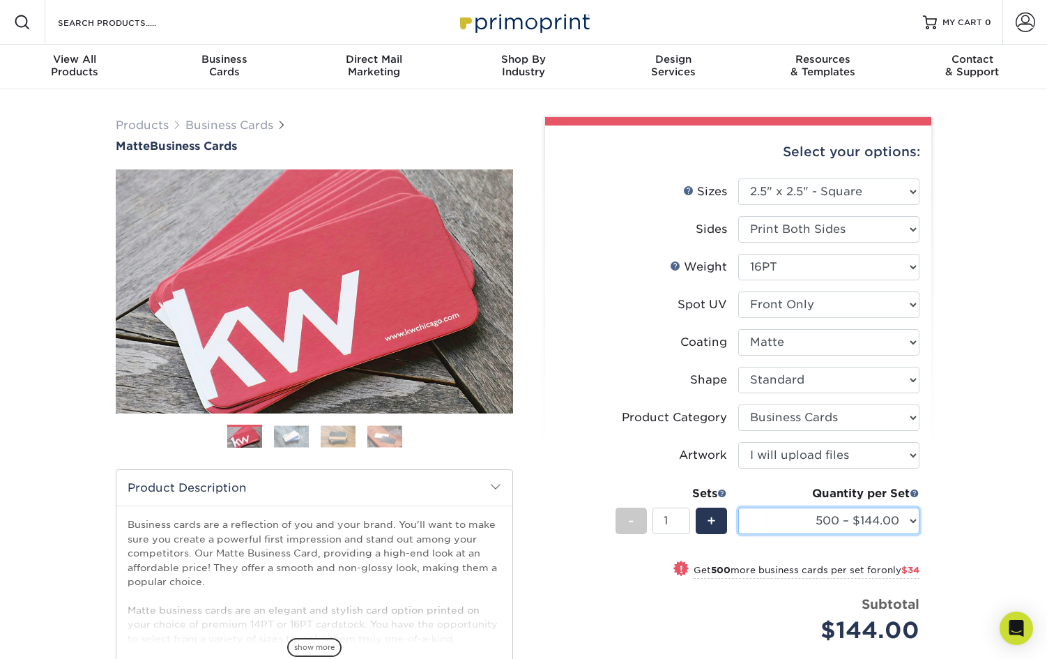
click at [799, 530] on select "500 – $144.00 1000 – $178.00 2500 – $297.00 5000 – $371.00 10000 – $702.00 1500…" at bounding box center [829, 521] width 181 height 27
click at [1013, 490] on div "Products Business Cards Matte Business Cards Previous Next 100 $ 9" at bounding box center [523, 471] width 1047 height 765
click at [289, 427] on img at bounding box center [291, 436] width 35 height 22
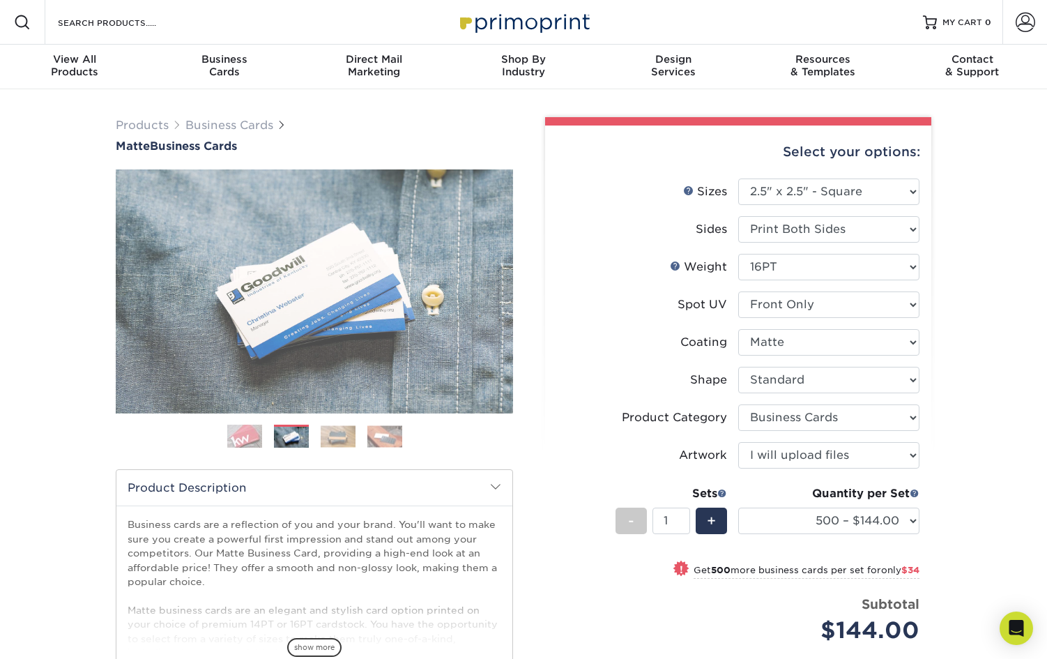
click at [334, 439] on img at bounding box center [338, 436] width 35 height 22
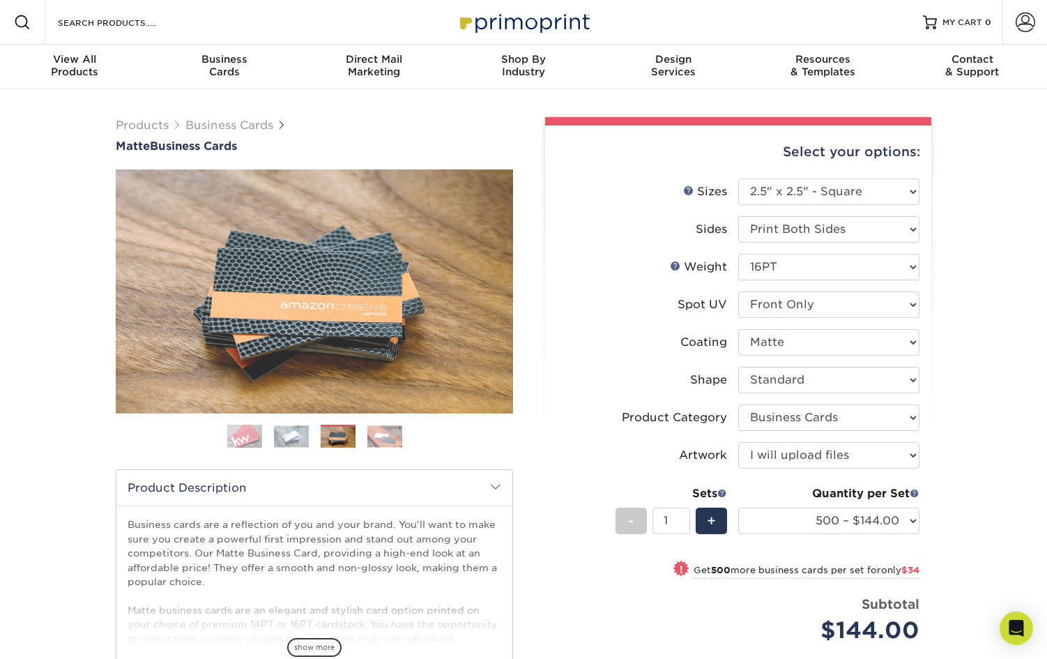
click at [378, 442] on img at bounding box center [385, 436] width 35 height 22
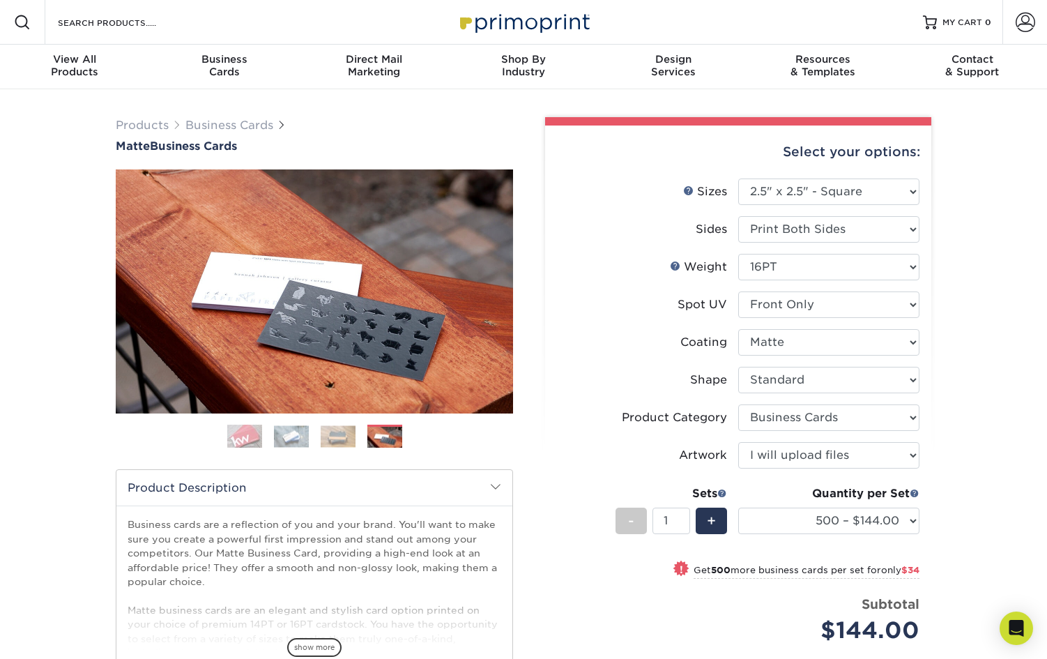
click at [343, 433] on img at bounding box center [338, 436] width 35 height 22
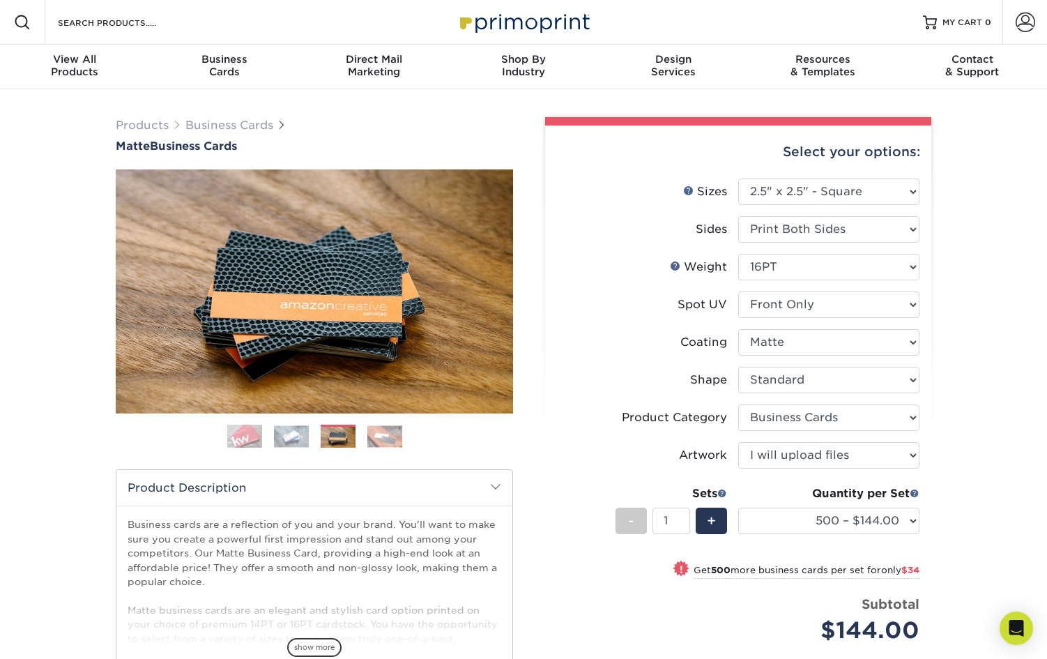
click at [238, 434] on img at bounding box center [244, 436] width 35 height 35
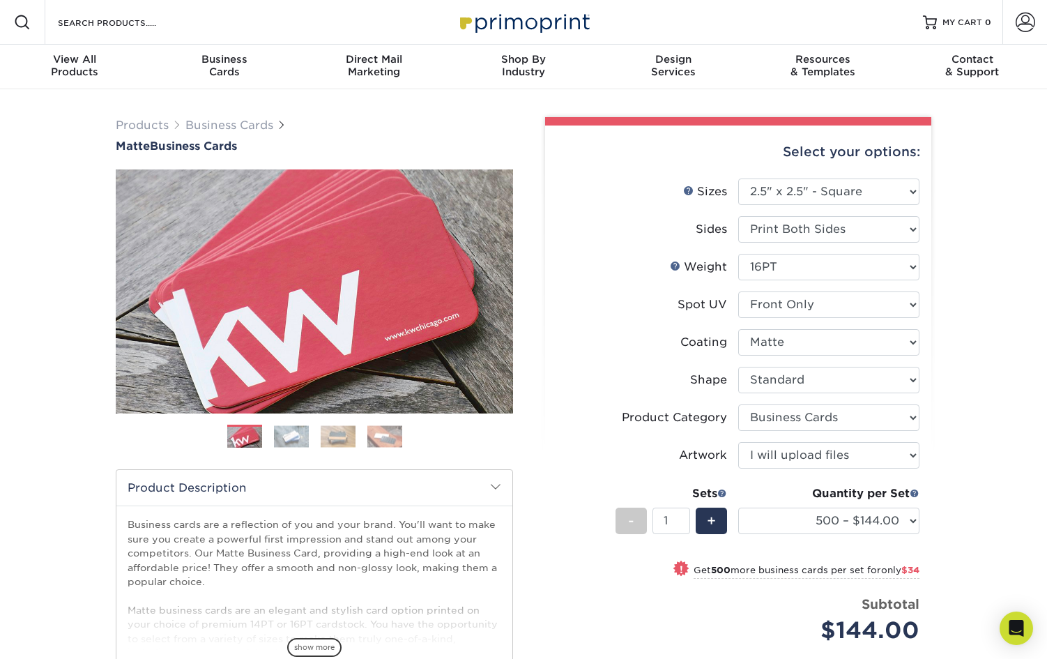
click at [994, 361] on div "Products Business Cards Matte Business Cards Previous Next 100 $ 9" at bounding box center [523, 471] width 1047 height 765
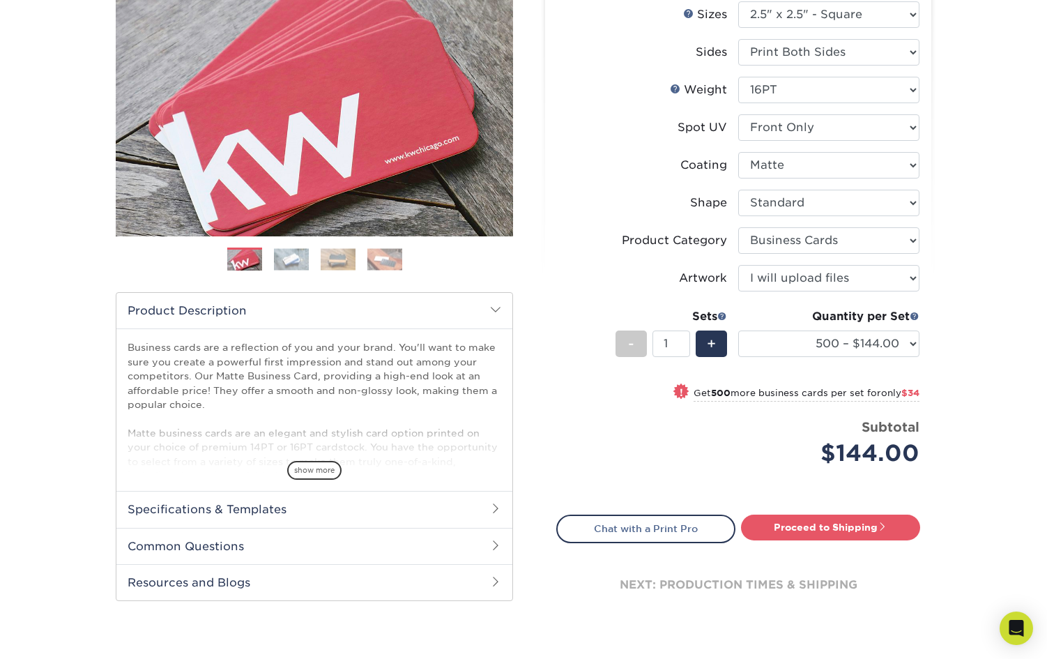
scroll to position [279, 0]
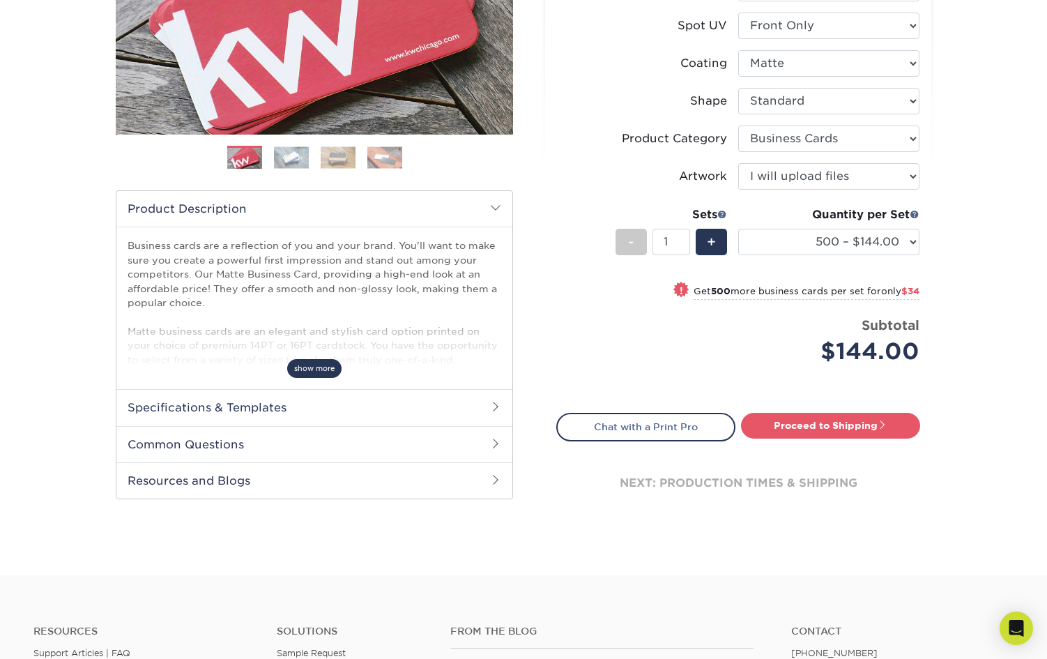
click at [315, 361] on span "show more" at bounding box center [314, 368] width 54 height 19
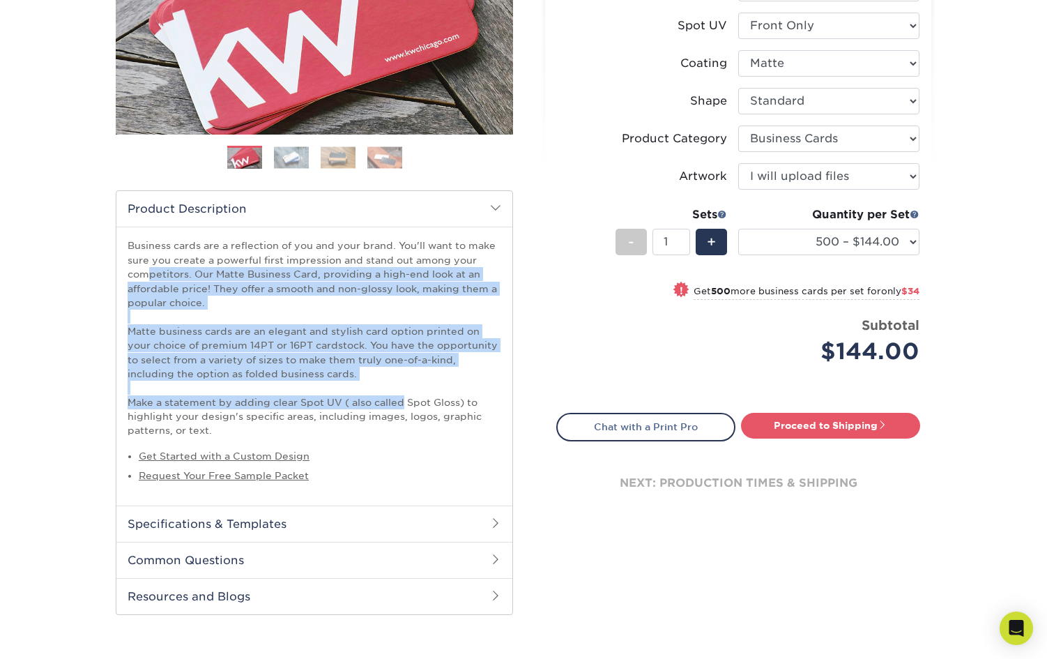
drag, startPoint x: 258, startPoint y: 255, endPoint x: 411, endPoint y: 409, distance: 218.0
click at [410, 409] on p "Business cards are a reflection of you and your brand. You'll want to make sure…" at bounding box center [315, 338] width 374 height 199
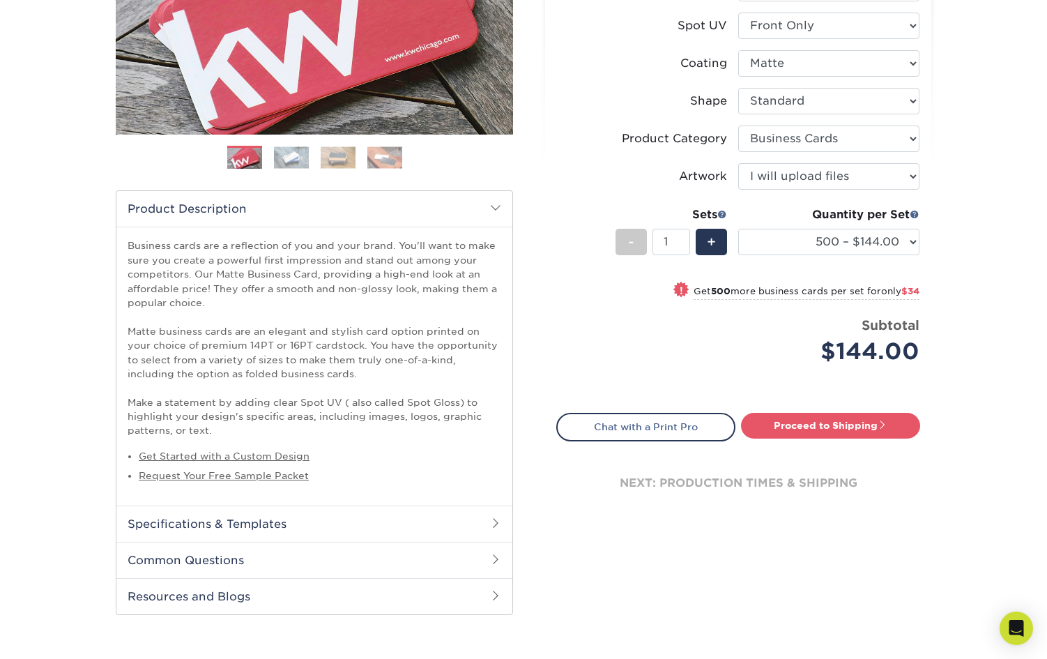
click at [415, 416] on p "Business cards are a reflection of you and your brand. You'll want to make sure…" at bounding box center [315, 338] width 374 height 199
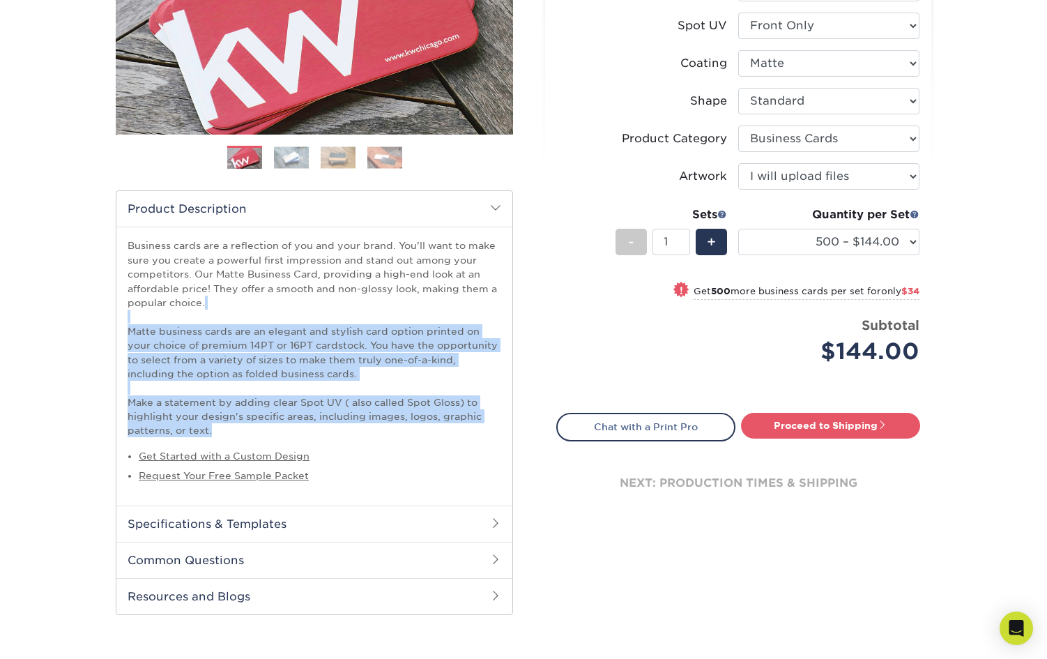
drag, startPoint x: 407, startPoint y: 428, endPoint x: 332, endPoint y: 309, distance: 141.0
click at [333, 312] on p "Business cards are a reflection of you and your brand. You'll want to make sure…" at bounding box center [315, 338] width 374 height 199
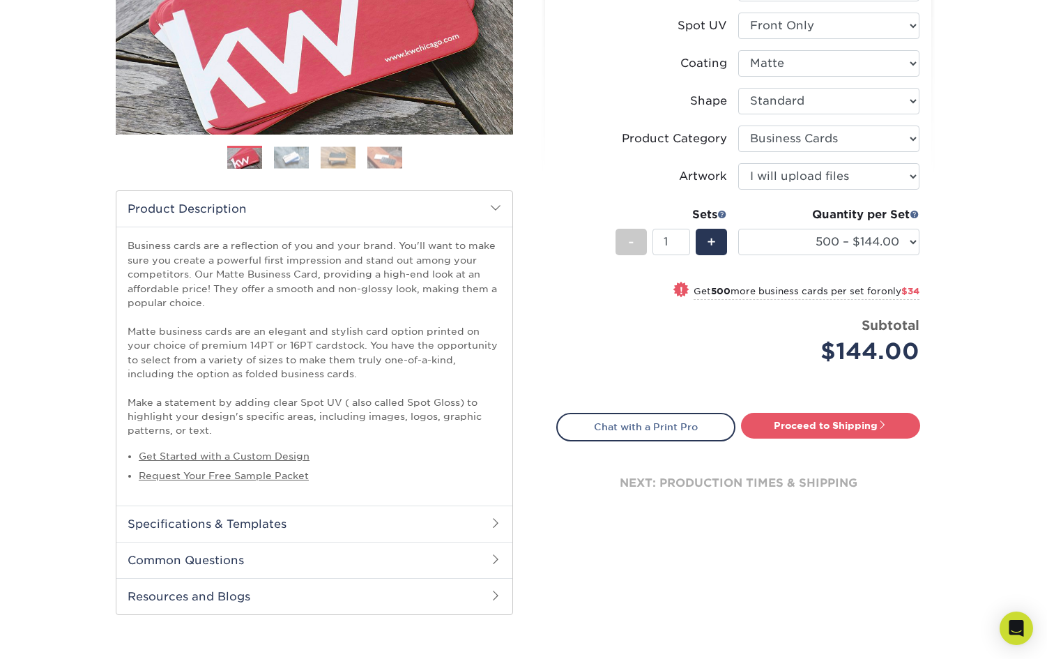
click at [332, 308] on p "Business cards are a reflection of you and your brand. You'll want to make sure…" at bounding box center [315, 338] width 374 height 199
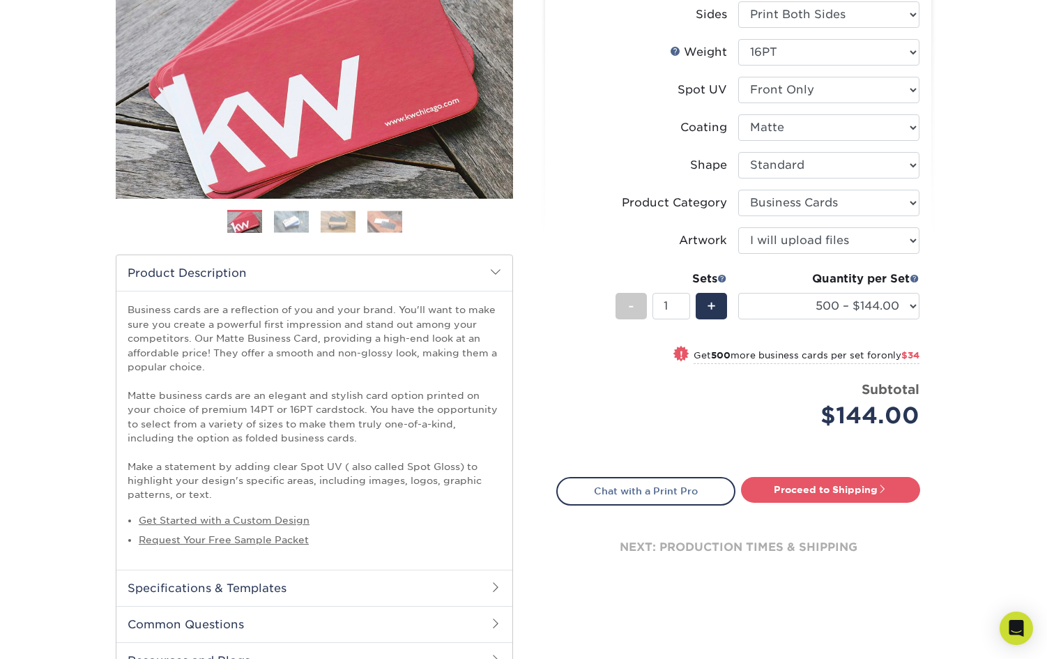
scroll to position [93, 0]
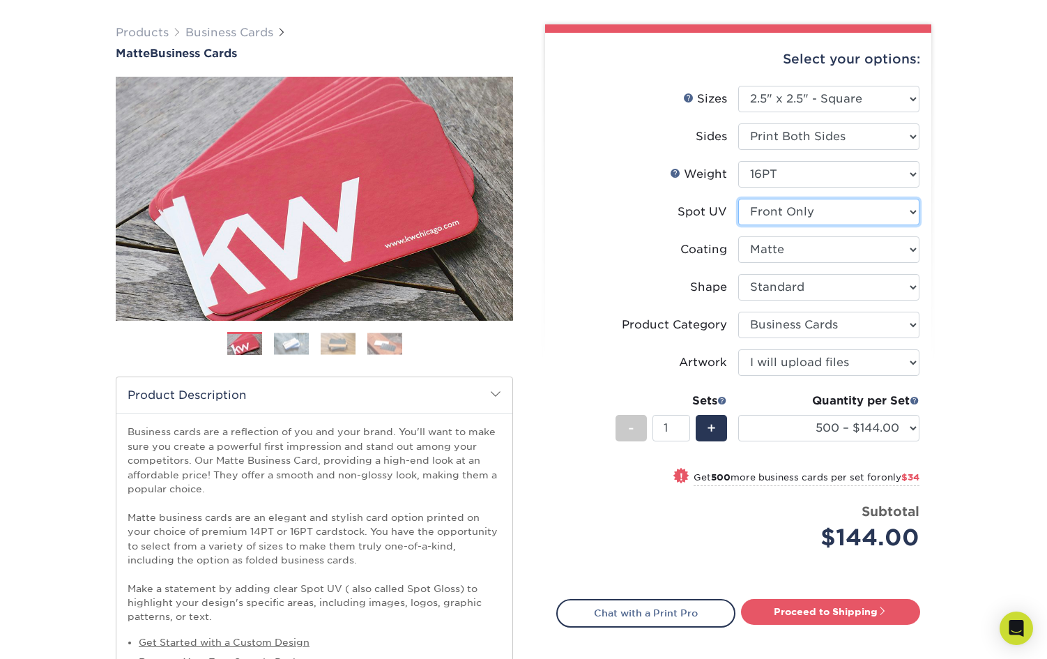
click at [822, 215] on select "Please Select No Spot UV Front and Back (Both Sides) Front Only Back Only" at bounding box center [829, 212] width 181 height 27
click at [739, 199] on select "Please Select No Spot UV Front and Back (Both Sides) Front Only Back Only" at bounding box center [829, 212] width 181 height 27
drag, startPoint x: 623, startPoint y: 289, endPoint x: 613, endPoint y: 287, distance: 10.0
click at [613, 288] on label "Shape" at bounding box center [647, 287] width 181 height 27
click at [803, 212] on select "Please Select No Spot UV Front and Back (Both Sides) Front Only Back Only" at bounding box center [829, 212] width 181 height 27
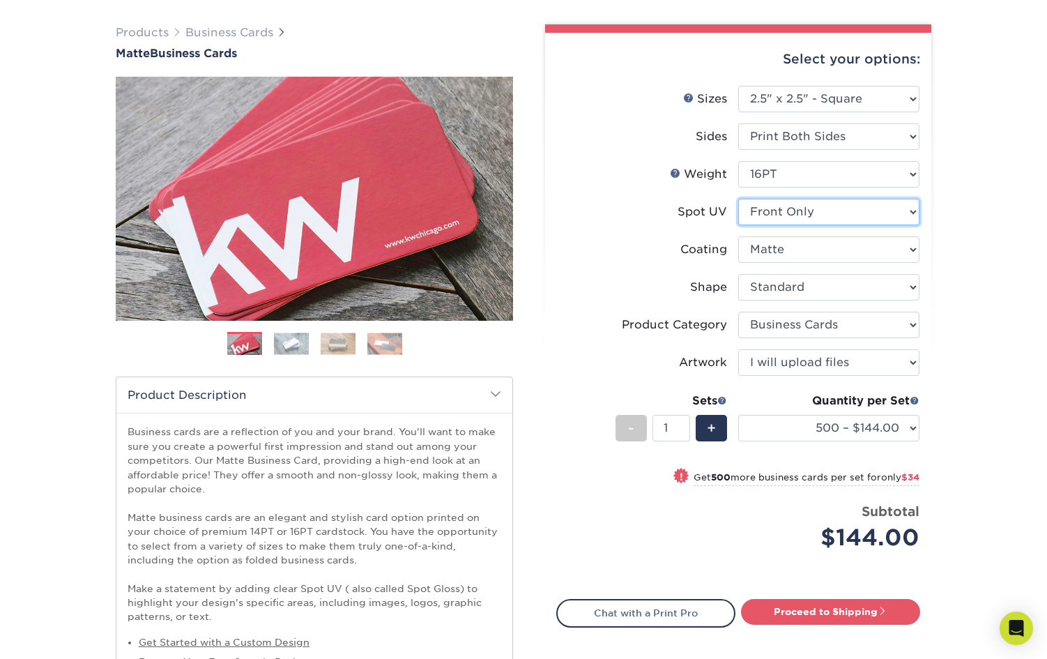
select select "0"
click at [739, 199] on select "Please Select No Spot UV Front and Back (Both Sides) Front Only Back Only" at bounding box center [829, 212] width 181 height 27
select select "-1"
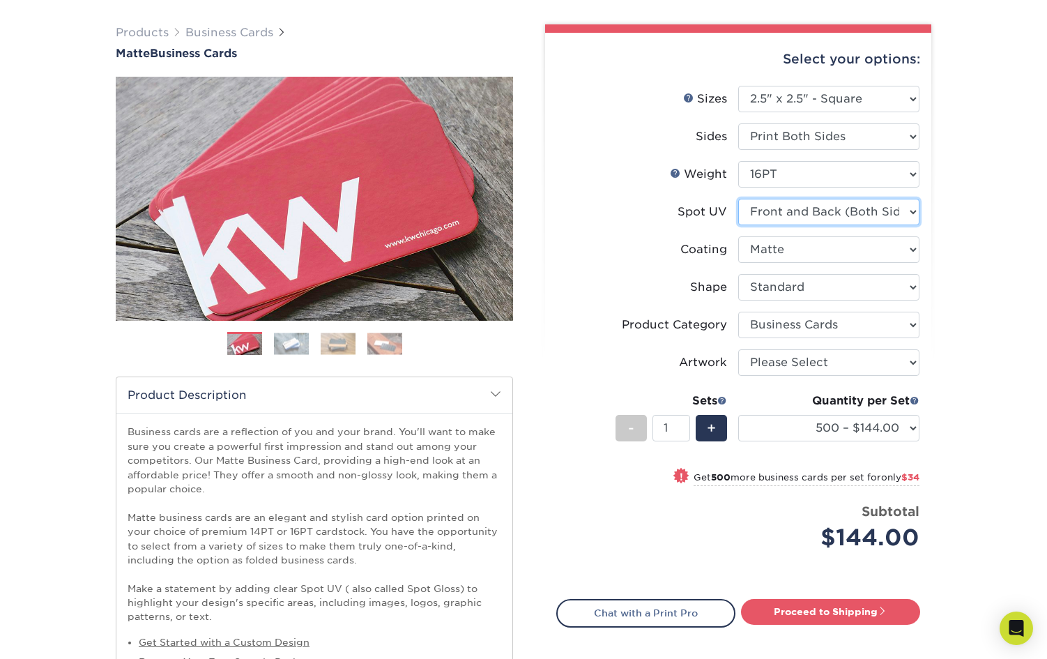
select select "-1"
click at [803, 213] on select "Please Select No Spot UV Front and Back (Both Sides) Front Only Back Only" at bounding box center [829, 212] width 181 height 27
select select "1"
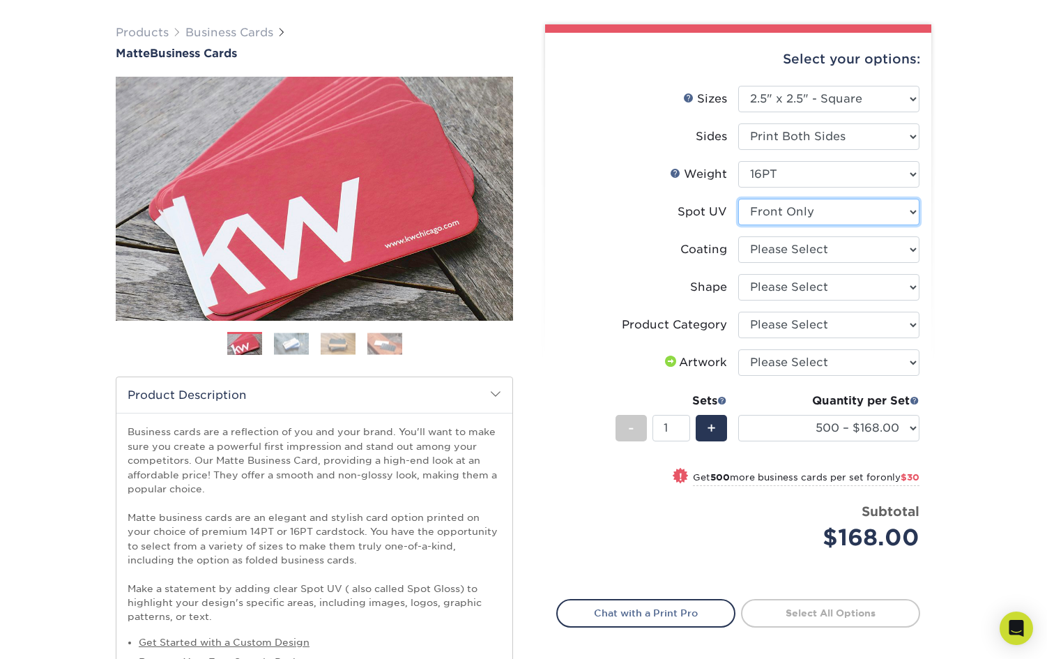
click at [739, 199] on select "Please Select No Spot UV Front and Back (Both Sides) Front Only Back Only" at bounding box center [829, 212] width 181 height 27
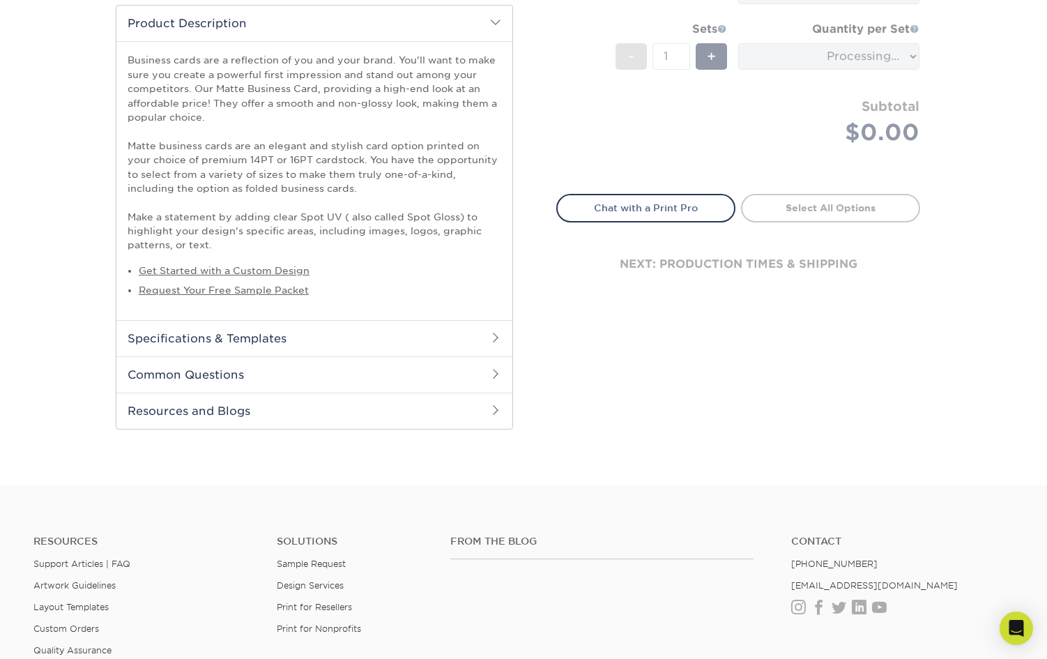
scroll to position [465, 0]
click at [238, 335] on h2 "Specifications & Templates" at bounding box center [314, 337] width 396 height 36
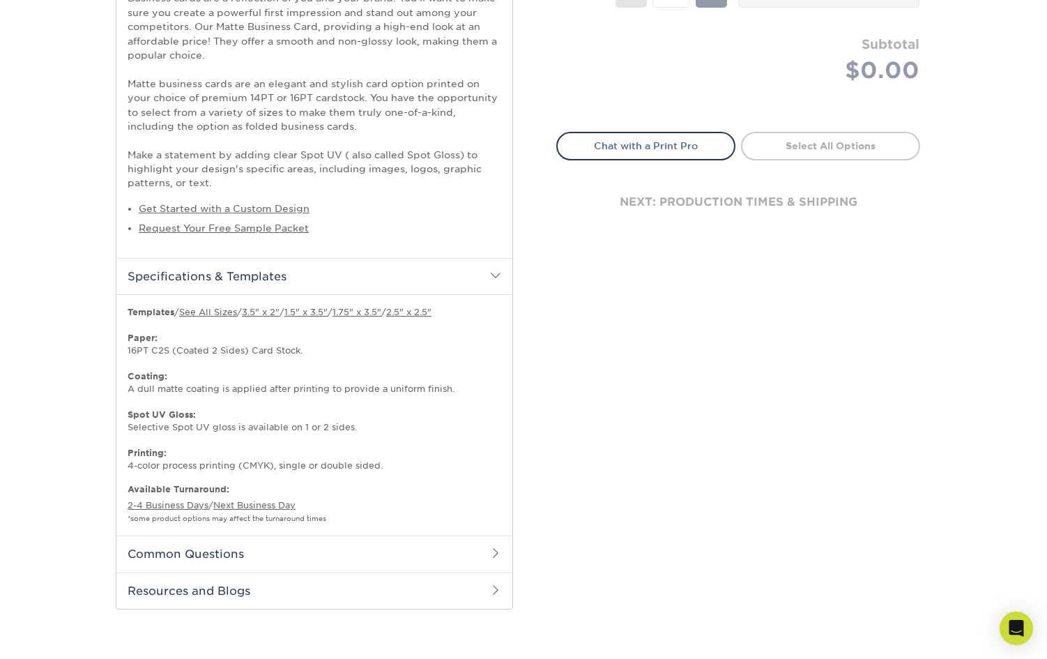
scroll to position [558, 0]
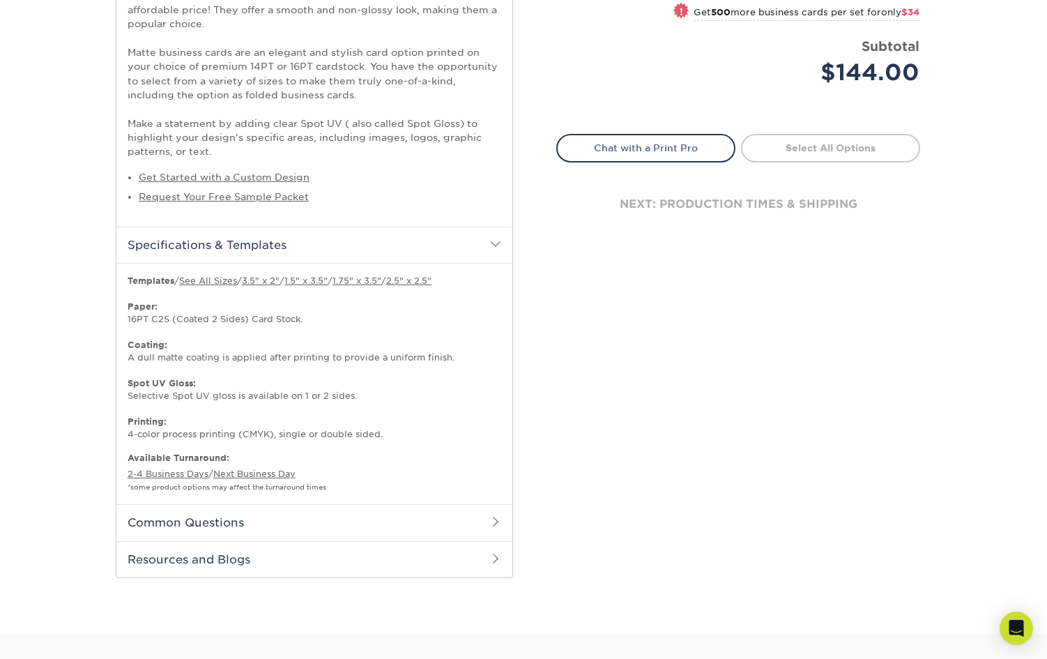
click at [269, 516] on h2 "Common Questions" at bounding box center [314, 522] width 396 height 36
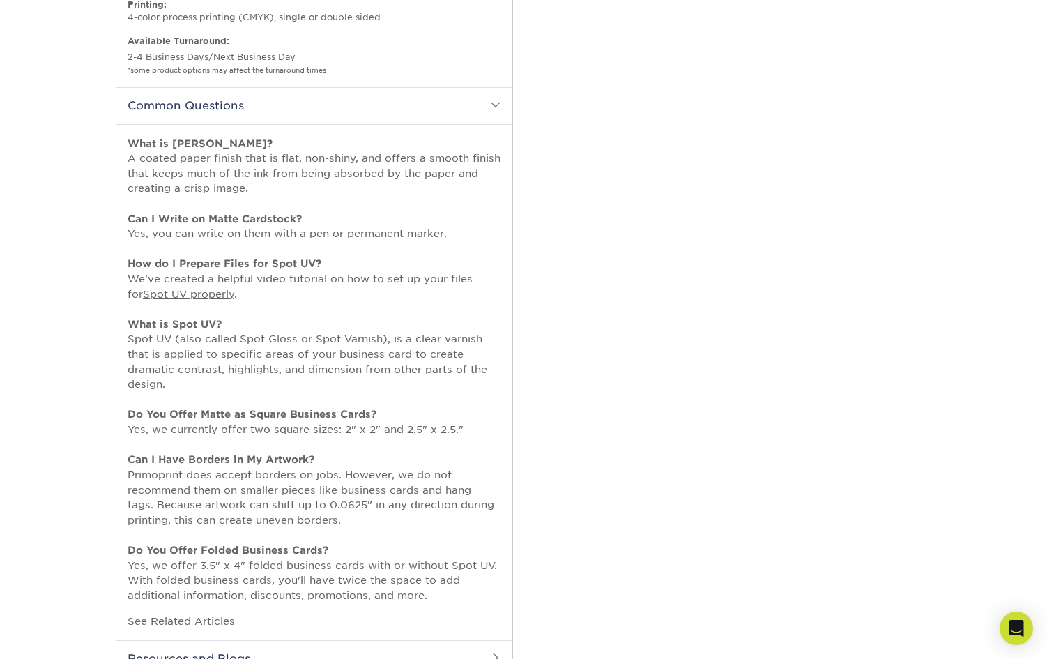
scroll to position [1116, 0]
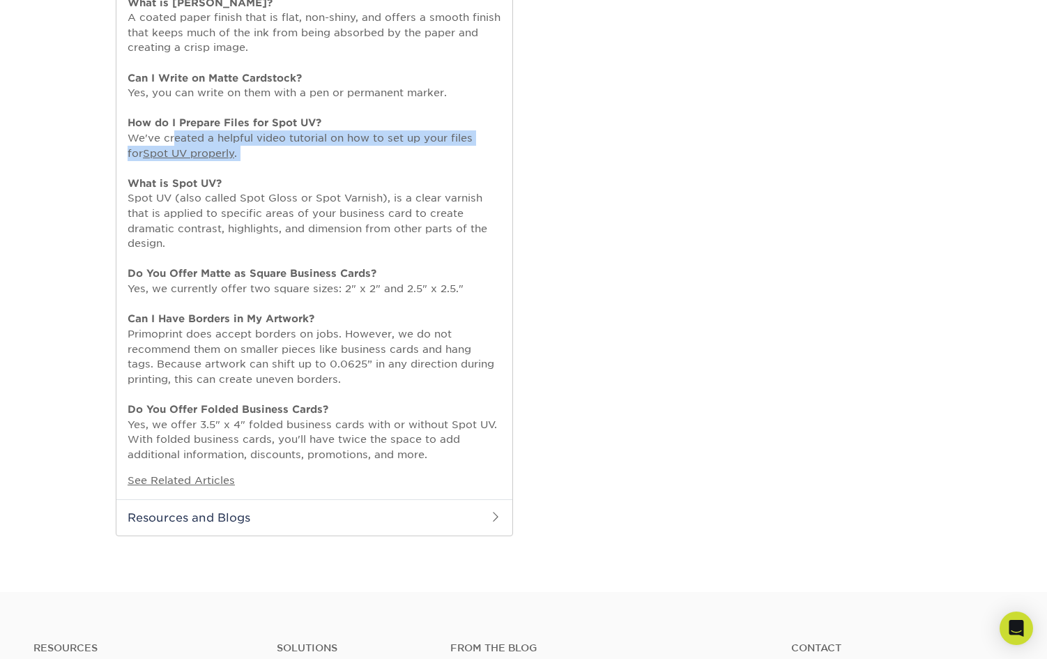
drag, startPoint x: 169, startPoint y: 131, endPoint x: 340, endPoint y: 171, distance: 176.1
click at [340, 171] on p "What is [PERSON_NAME]? A coated paper finish that is flat, non-shiny, and offer…" at bounding box center [315, 228] width 374 height 467
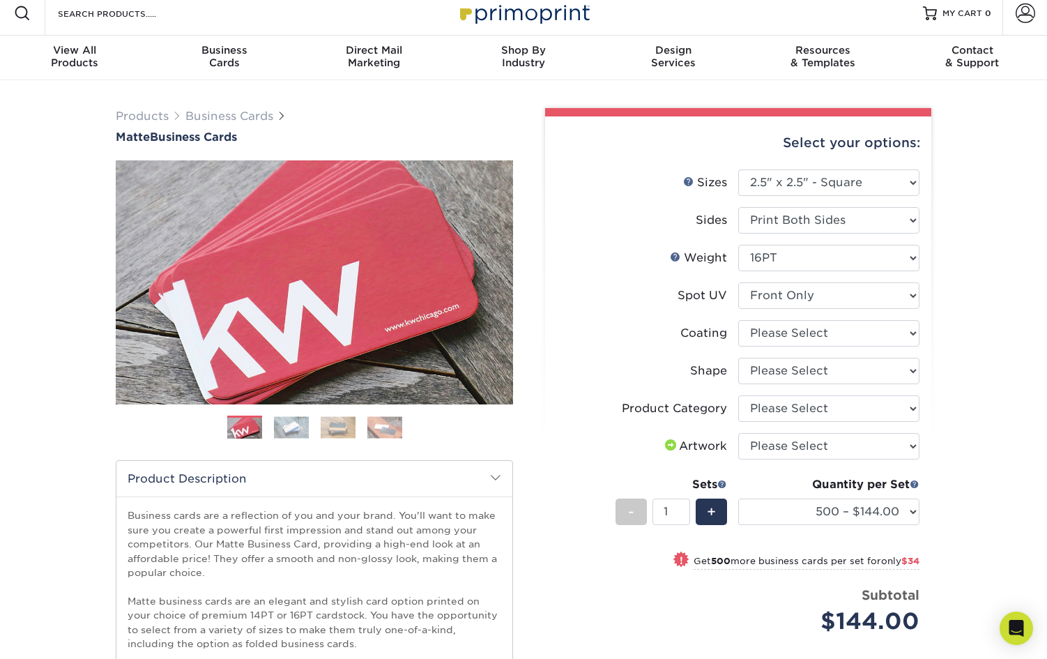
scroll to position [0, 0]
